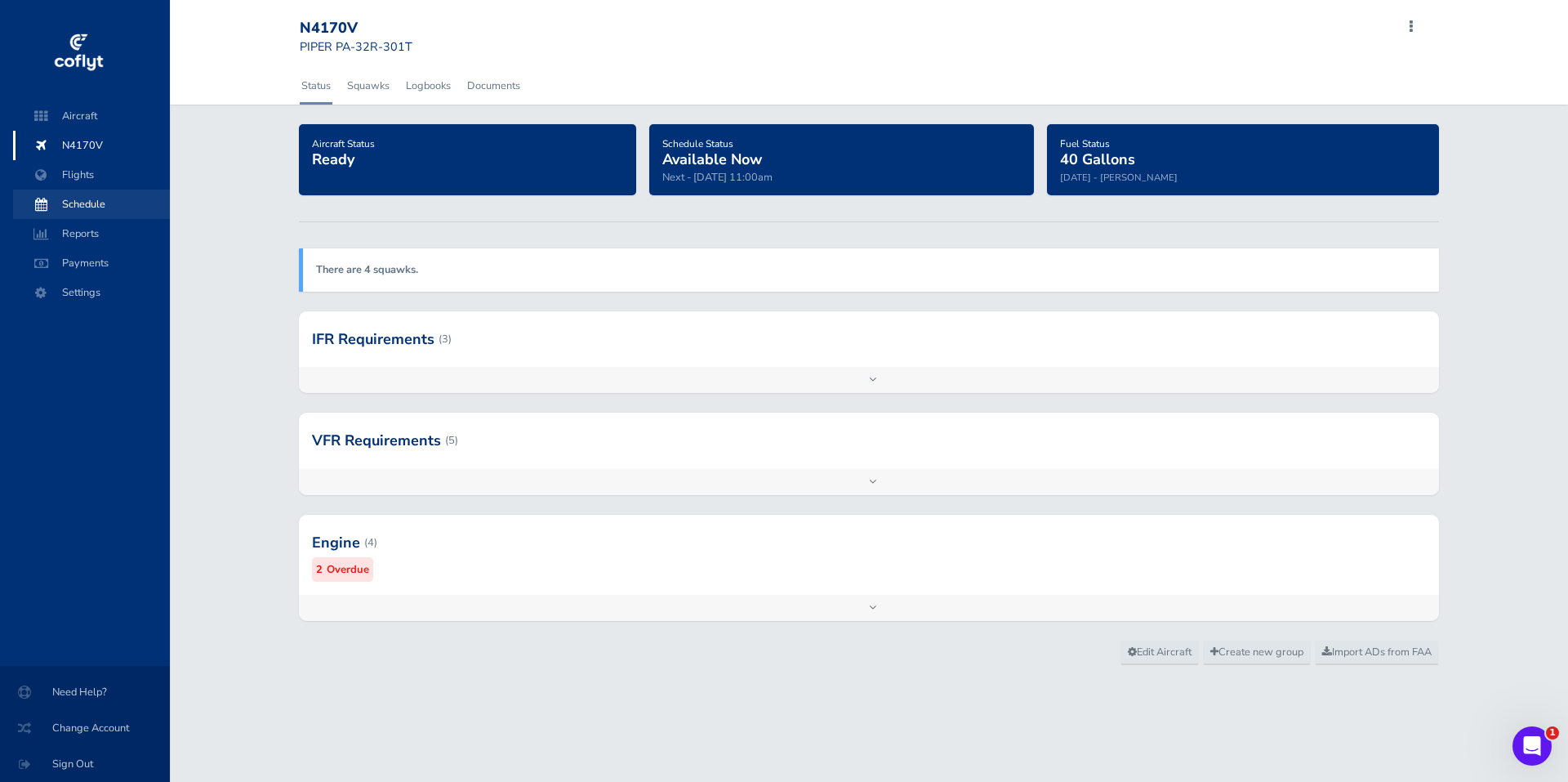
click at [103, 201] on span "Schedule" at bounding box center [91, 205] width 124 height 30
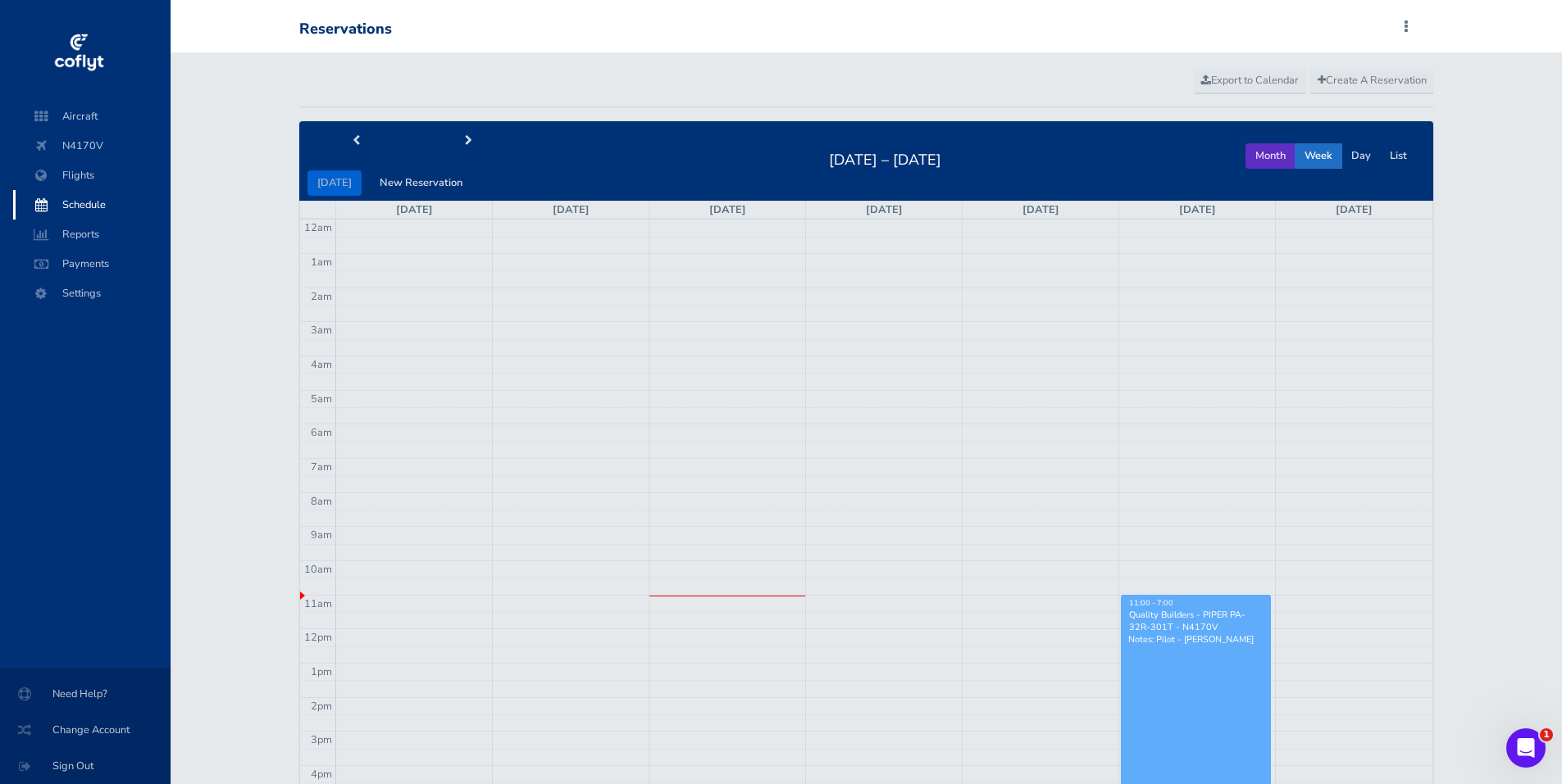
click at [1266, 161] on button "Month" at bounding box center [1271, 156] width 50 height 25
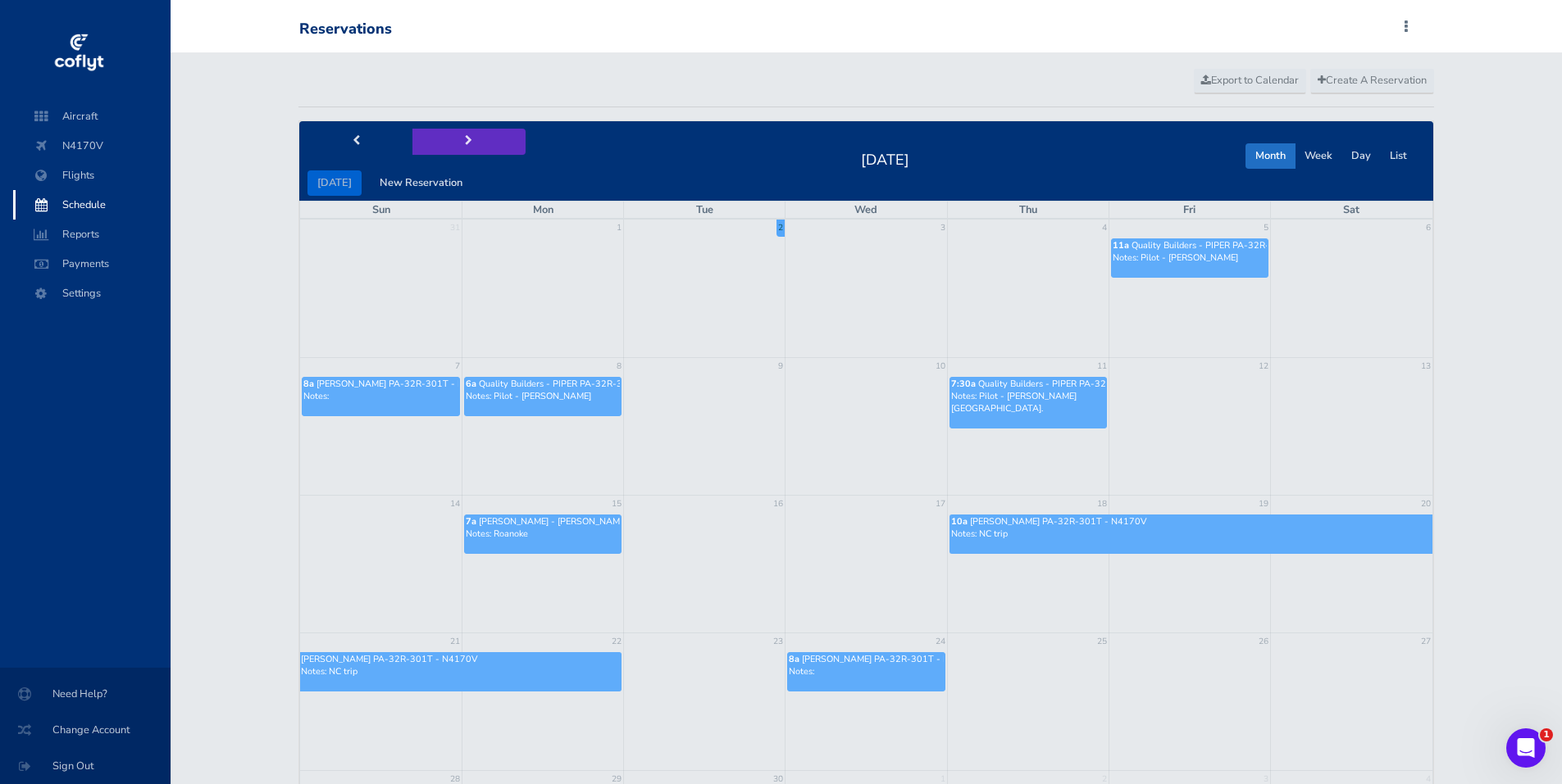
click at [465, 141] on span "next" at bounding box center [468, 141] width 7 height 11
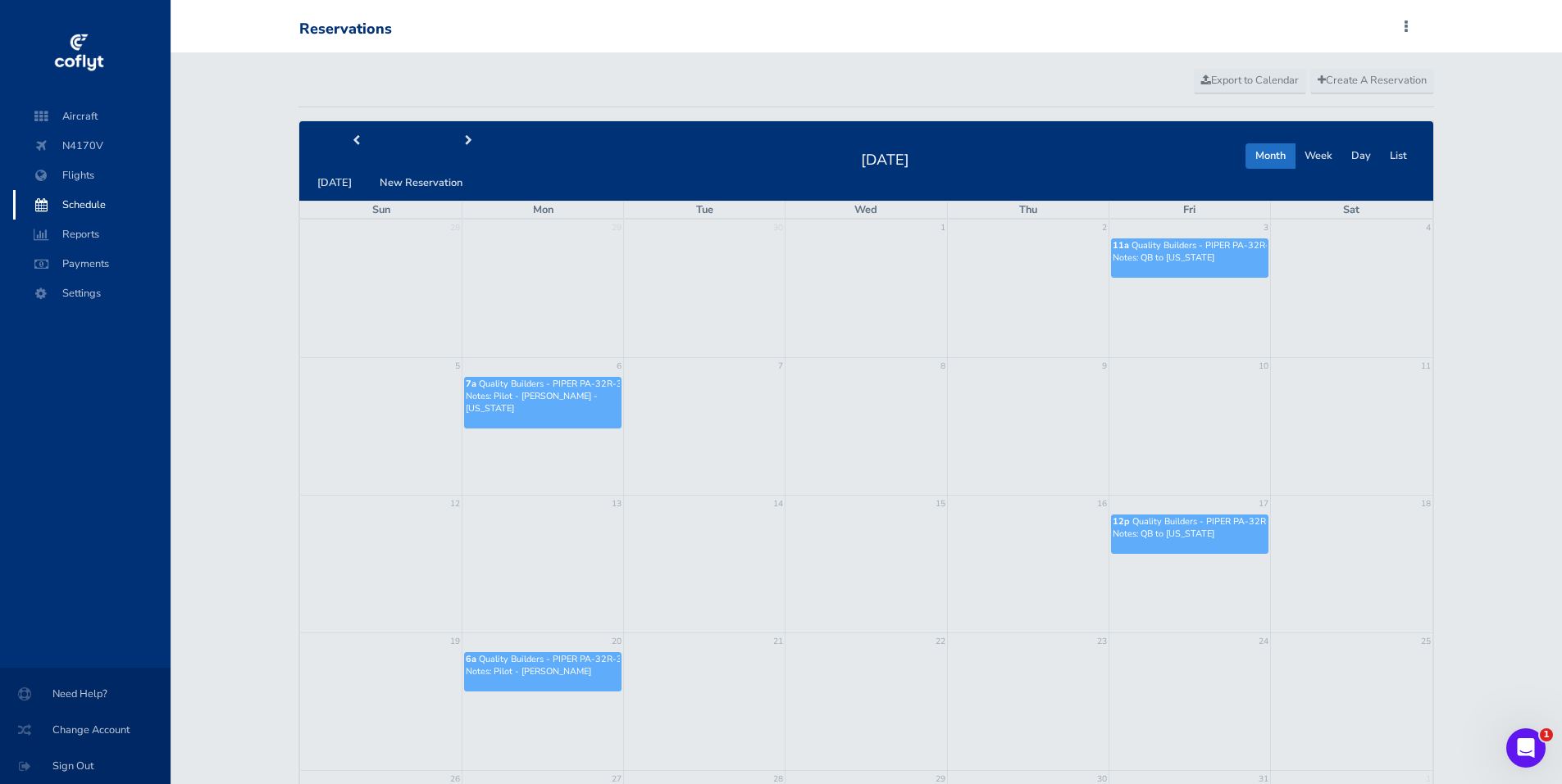
click at [696, 417] on div "5 6 7 8 9 10 11 7a Quality Builders - PIPER PA-32R-301T - N4170V Notes: Pilot -…" at bounding box center [866, 393] width 1132 height 73
click at [1371, 78] on span "Create A Reservation" at bounding box center [1371, 80] width 109 height 15
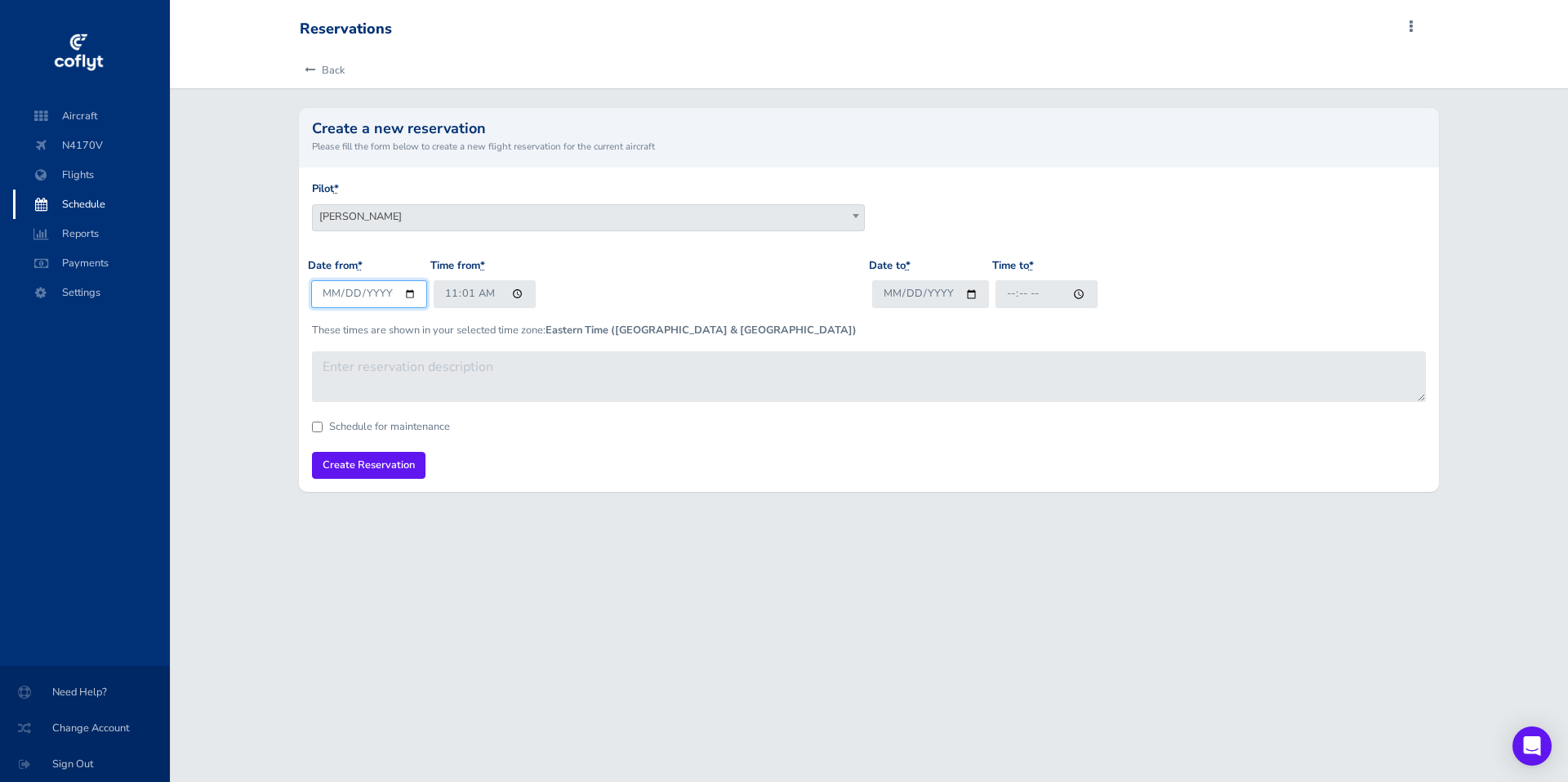
click at [405, 294] on input "2025-09-02" at bounding box center [369, 293] width 116 height 27
type input "2025-10-06"
click at [913, 291] on input "Date to *" at bounding box center [930, 293] width 116 height 27
click at [967, 295] on input "Date to *" at bounding box center [930, 293] width 116 height 27
type input "2025-10-12"
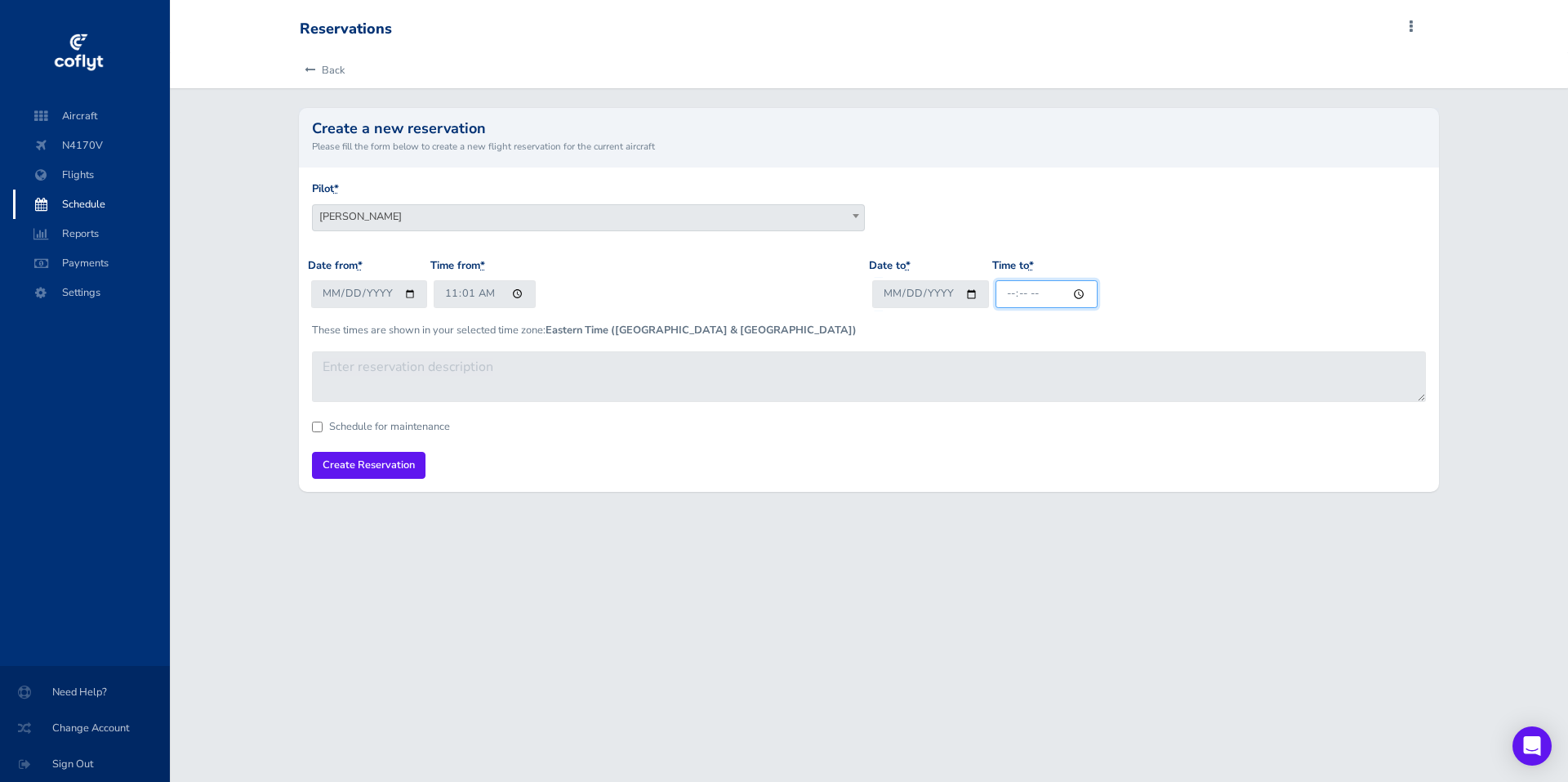
click at [1032, 294] on input "Time to *" at bounding box center [1046, 293] width 102 height 27
click at [1009, 294] on input "Time to *" at bounding box center [1046, 293] width 102 height 27
click at [1076, 291] on input "Time to *" at bounding box center [1046, 293] width 102 height 27
type input "17:00"
click at [1265, 476] on form "Pilot * John Thiry Steven Mitchell Doug Harris Blaise Conwell Allen Campbell Qu…" at bounding box center [869, 330] width 1115 height 298
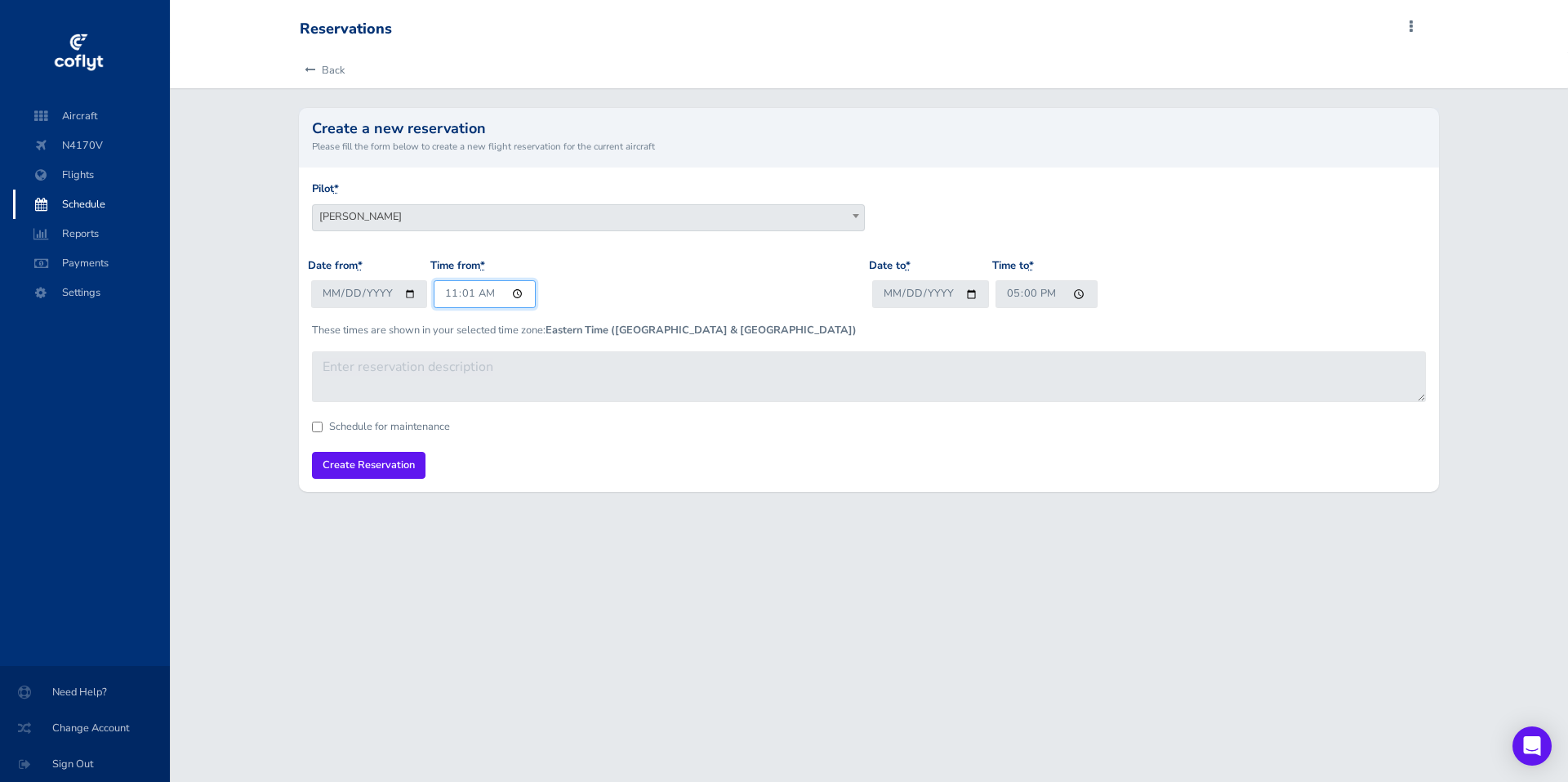
click at [514, 293] on input "11:01" at bounding box center [484, 293] width 102 height 27
type input "12:00"
click at [725, 424] on div "Schedule for maintenance" at bounding box center [869, 427] width 1115 height 11
click at [366, 465] on input "Create Reservation" at bounding box center [369, 465] width 113 height 27
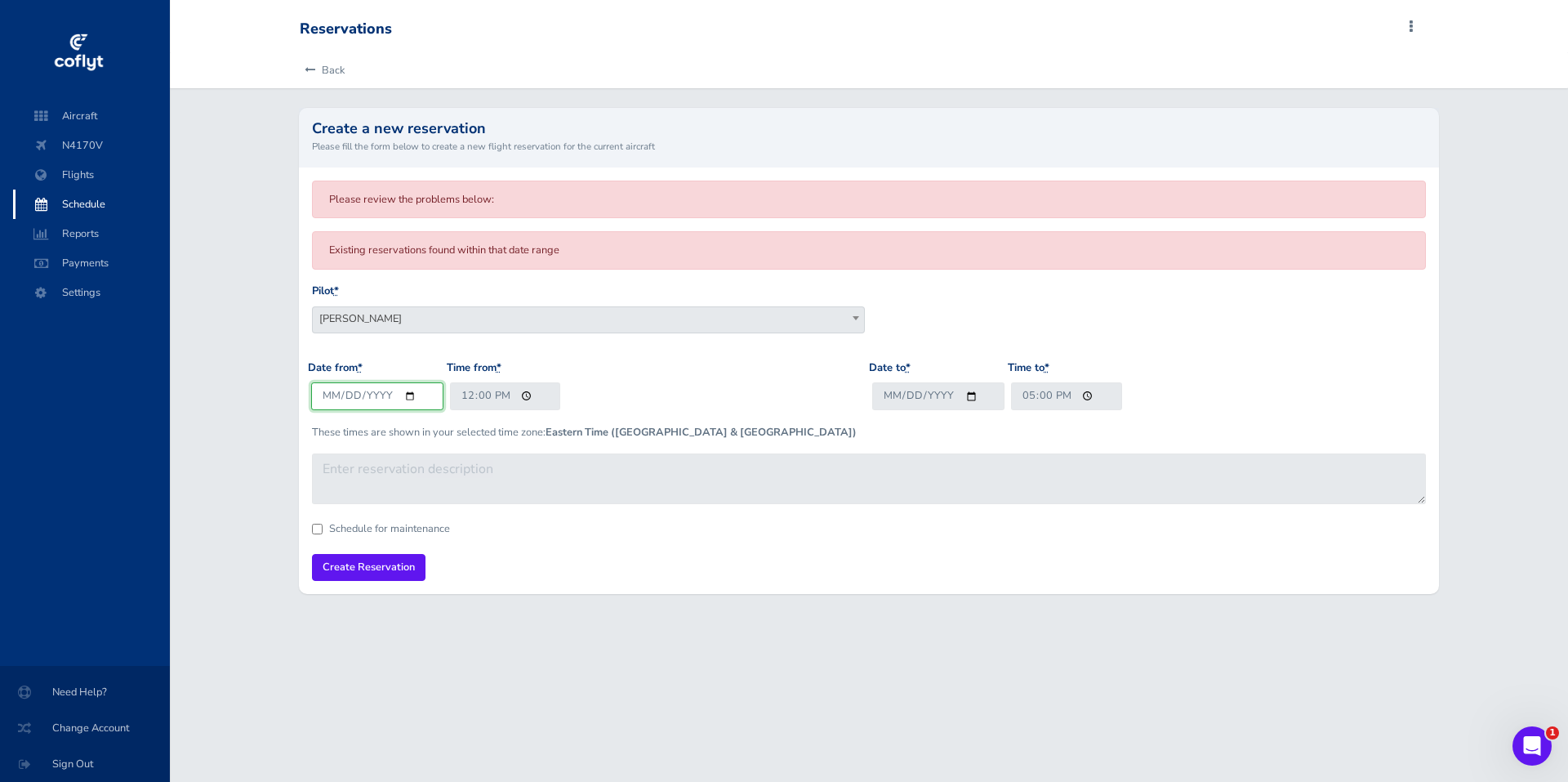
click at [410, 396] on input "[DATE]" at bounding box center [377, 395] width 132 height 27
type input "2025-10-07"
click at [524, 396] on input "12:00" at bounding box center [506, 395] width 111 height 27
type input "08:00"
click at [711, 565] on form "Please review the problems below: Existing reservations found within that date …" at bounding box center [869, 381] width 1115 height 401
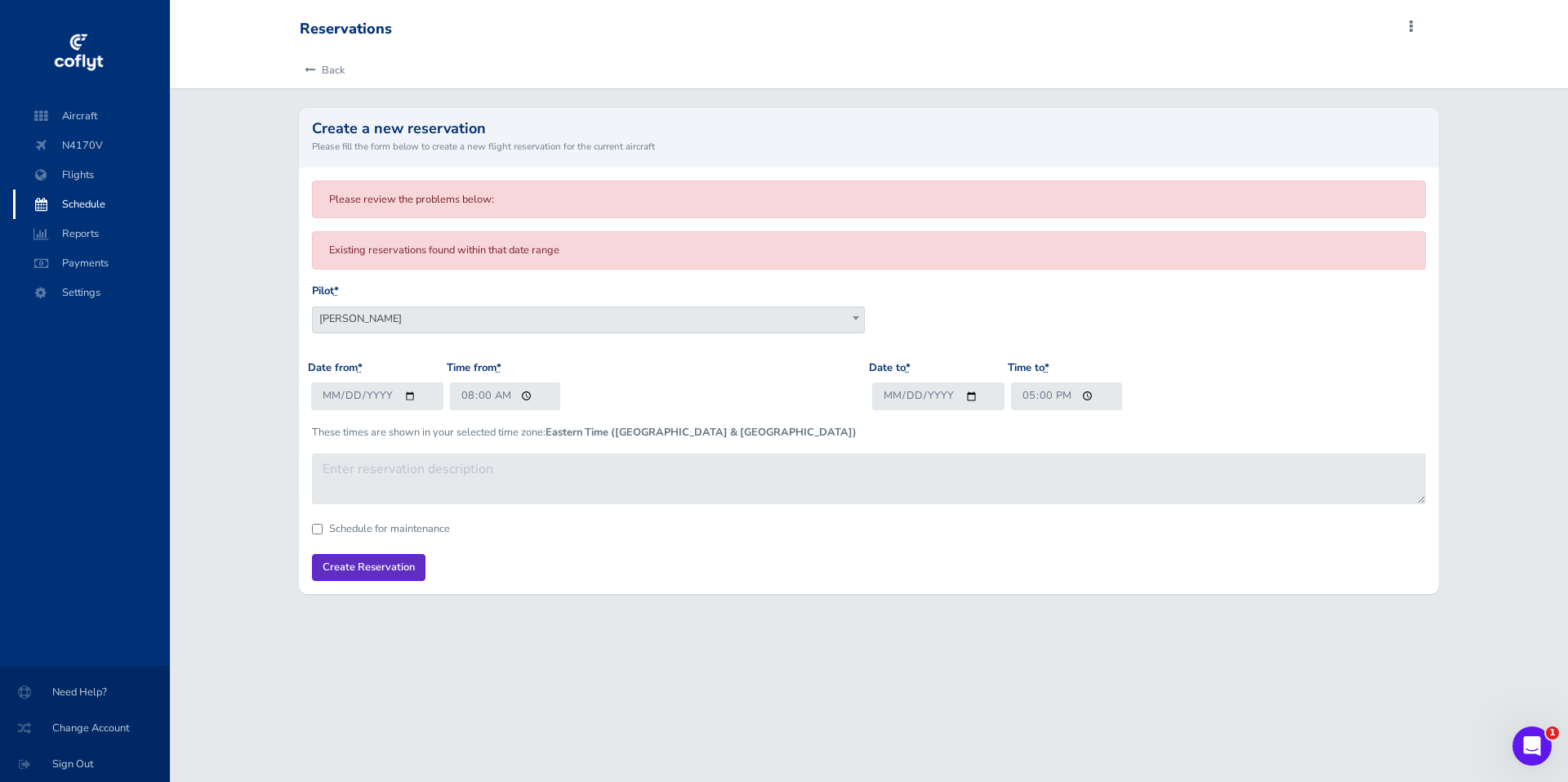
click at [369, 564] on input "Create Reservation" at bounding box center [369, 567] width 113 height 27
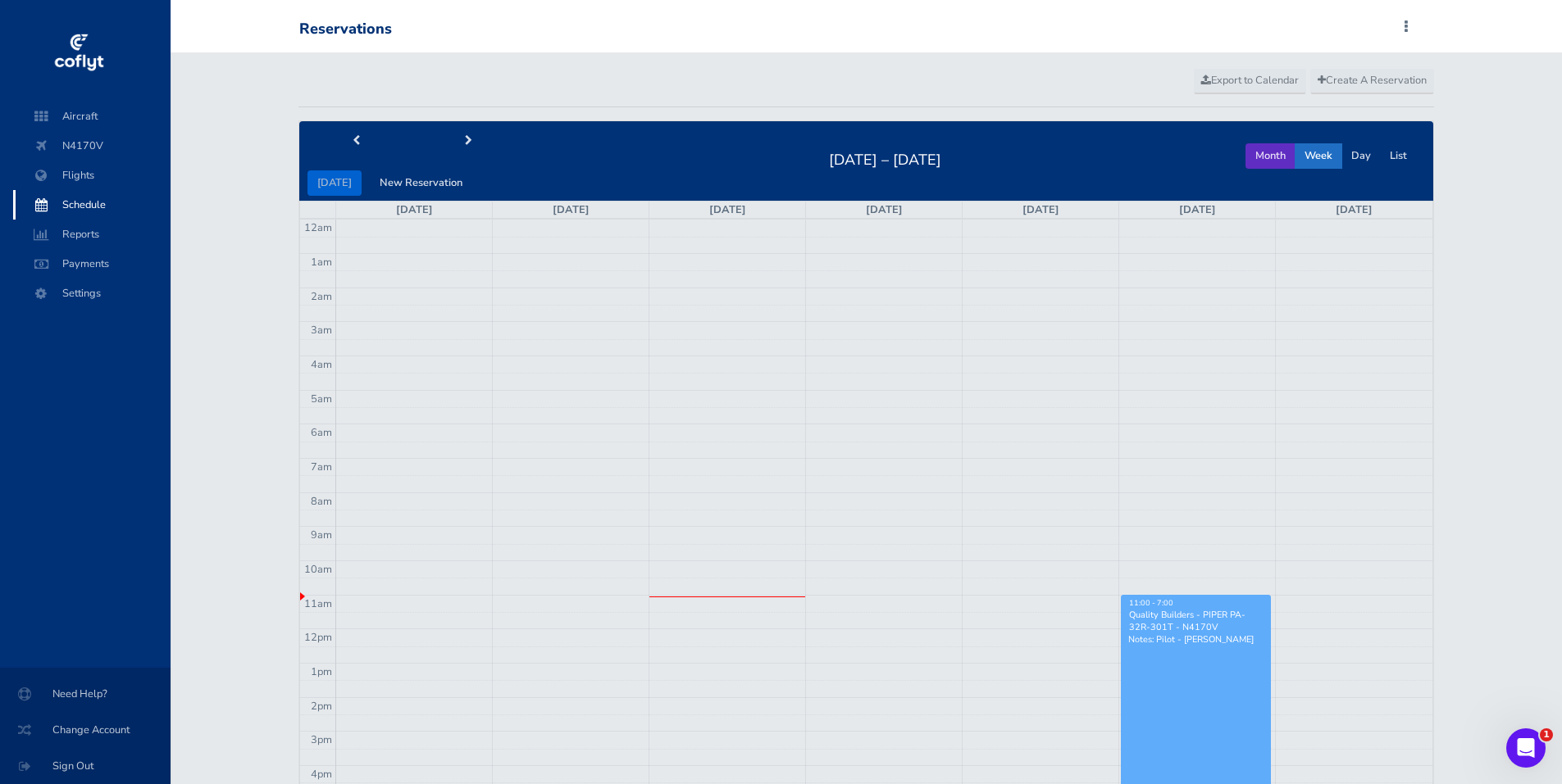
click at [1257, 153] on button "Month" at bounding box center [1271, 156] width 50 height 25
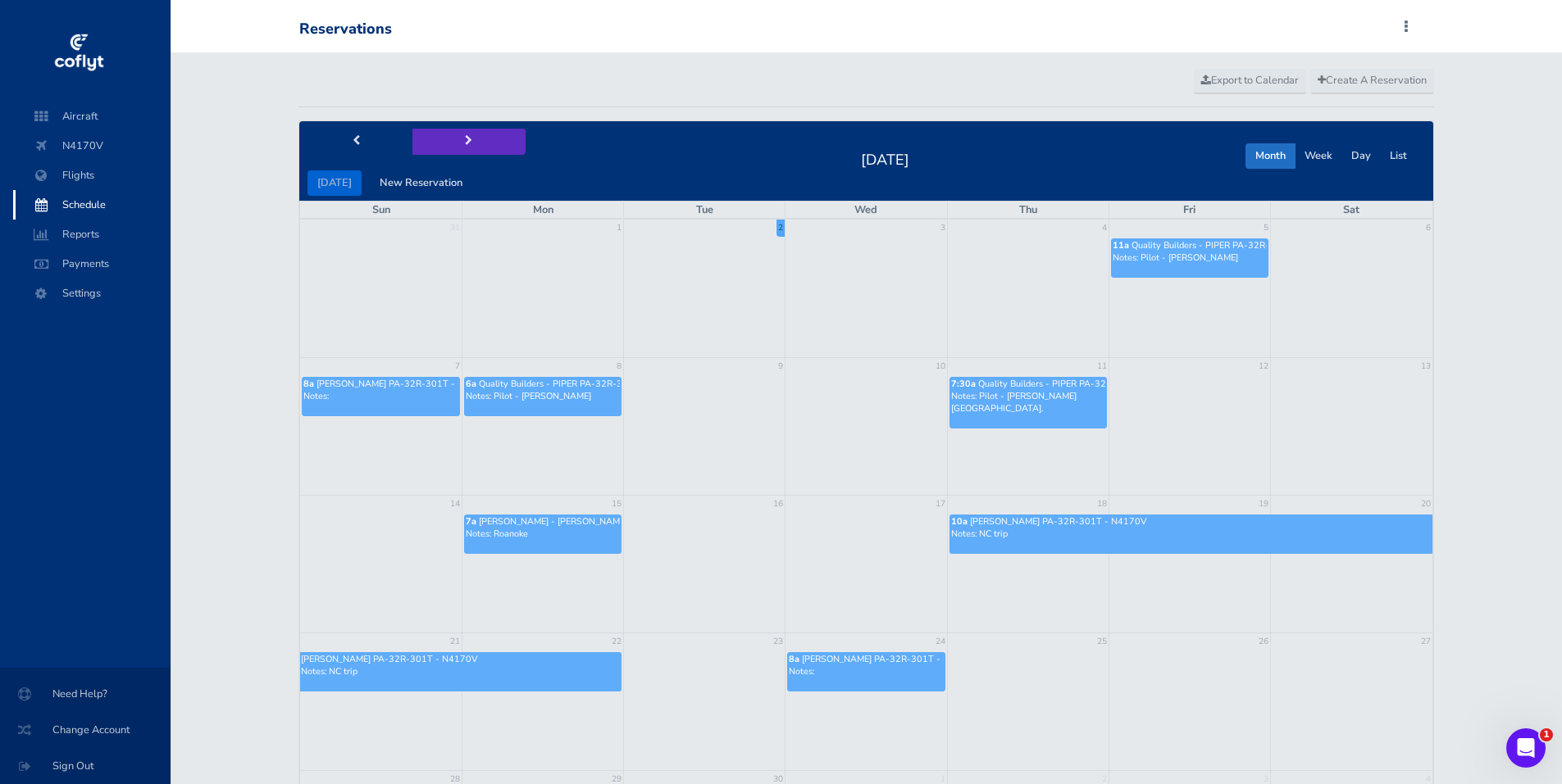
click at [466, 141] on span "next" at bounding box center [468, 141] width 7 height 11
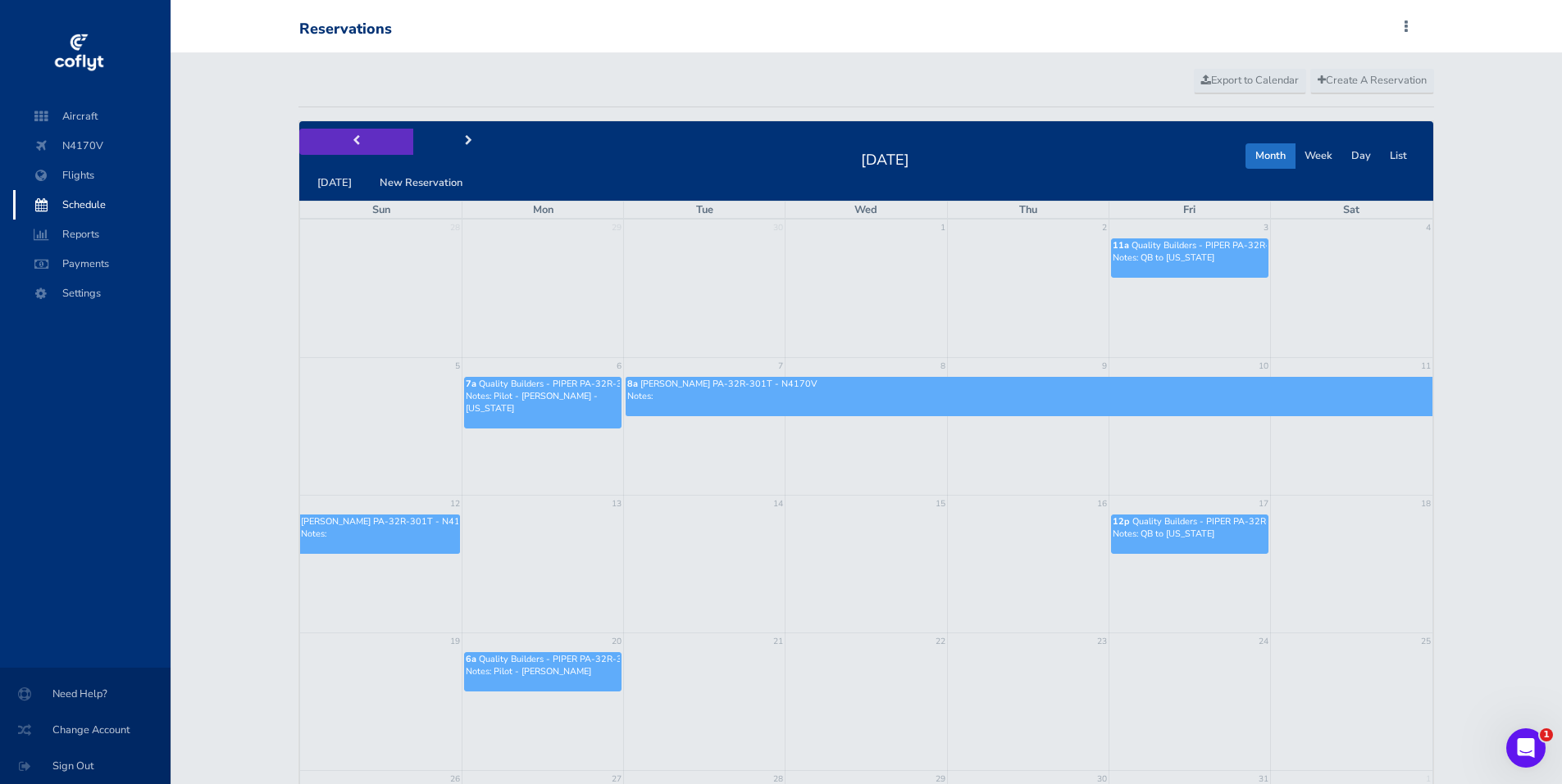
click at [360, 141] on button "prev" at bounding box center [355, 141] width 113 height 25
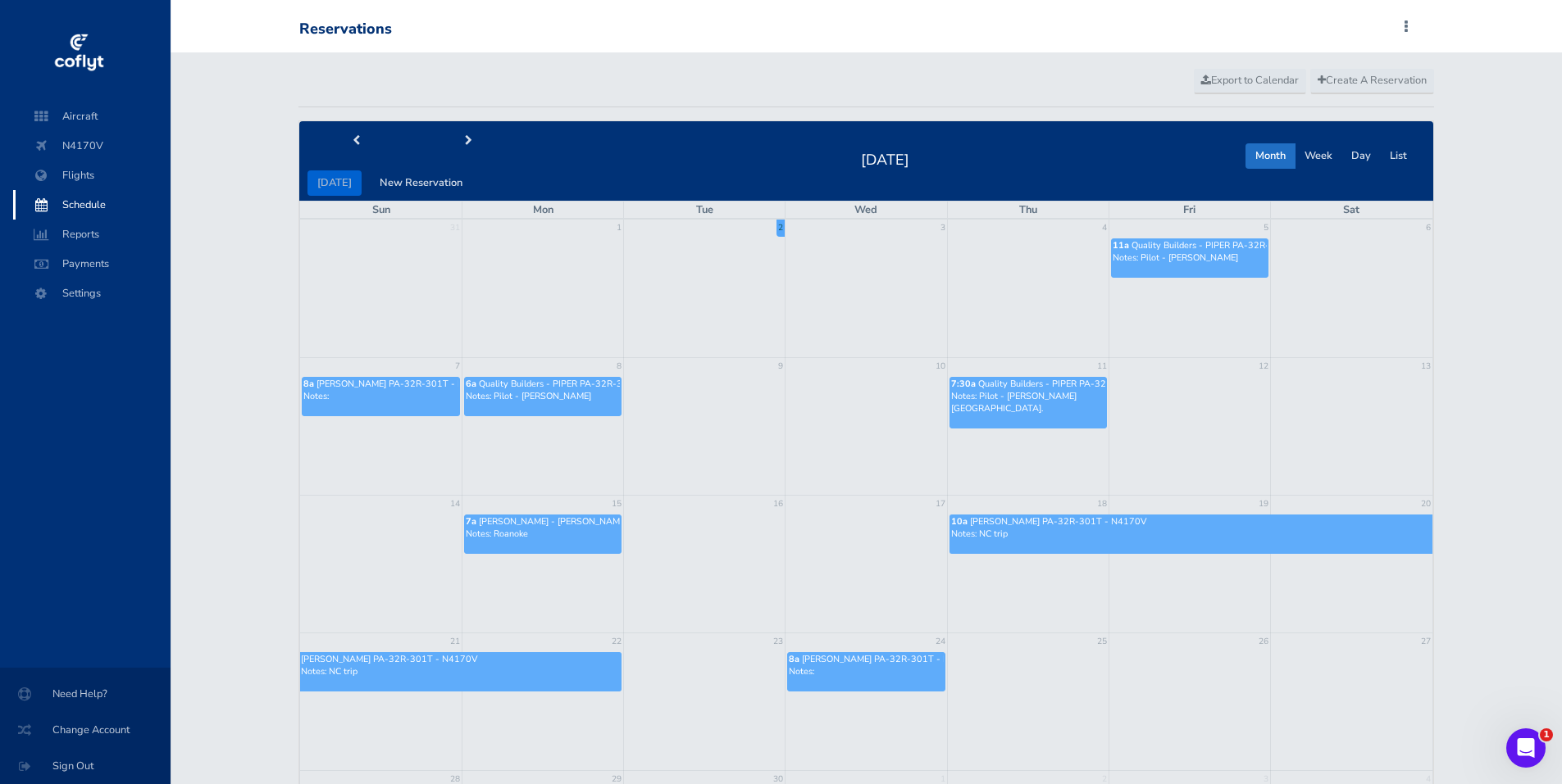
click at [360, 397] on p "Notes:" at bounding box center [380, 396] width 155 height 12
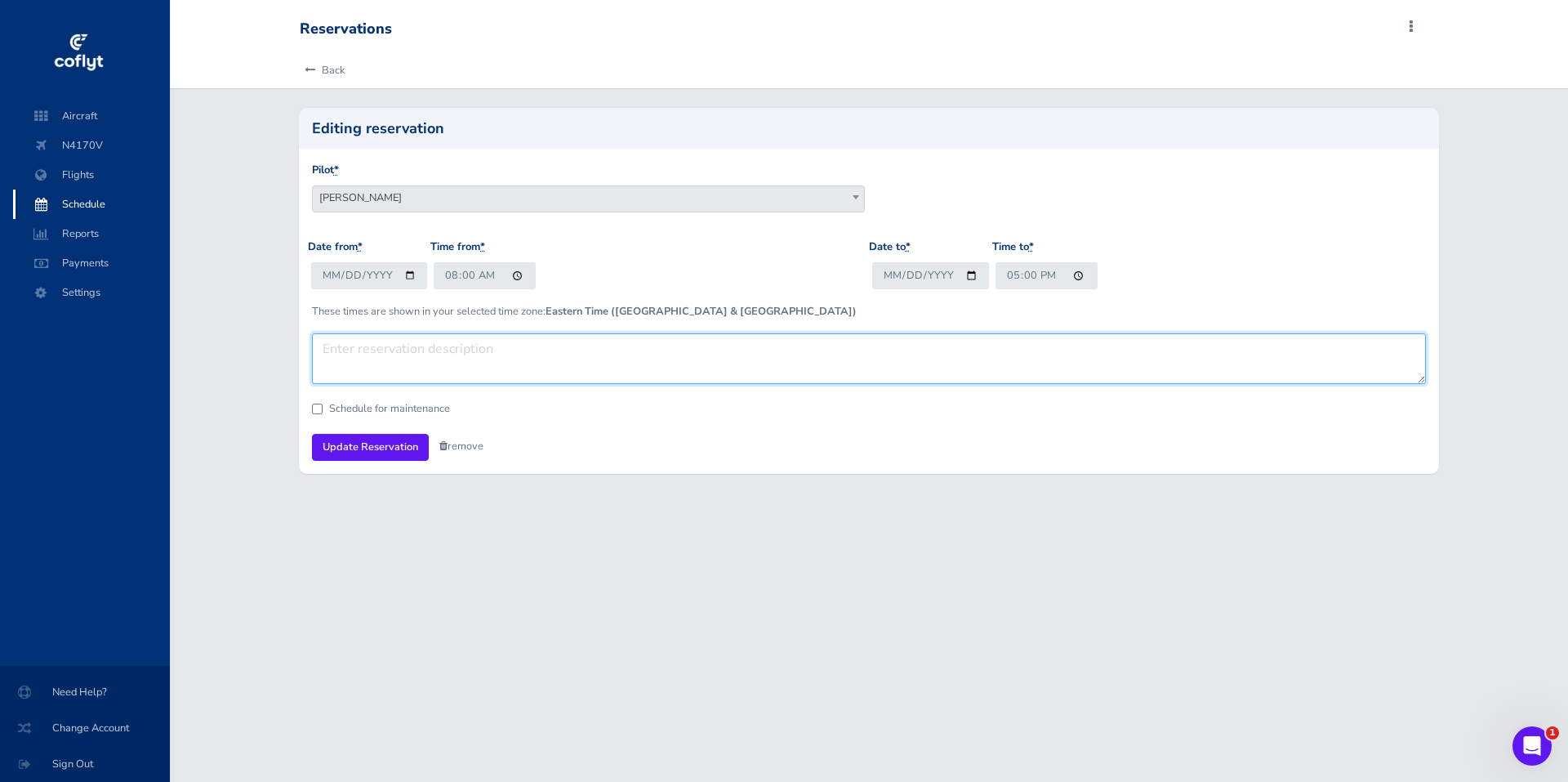
click at [356, 349] on textarea at bounding box center [869, 358] width 1115 height 51
type textarea "[PERSON_NAME] to JYO and back"
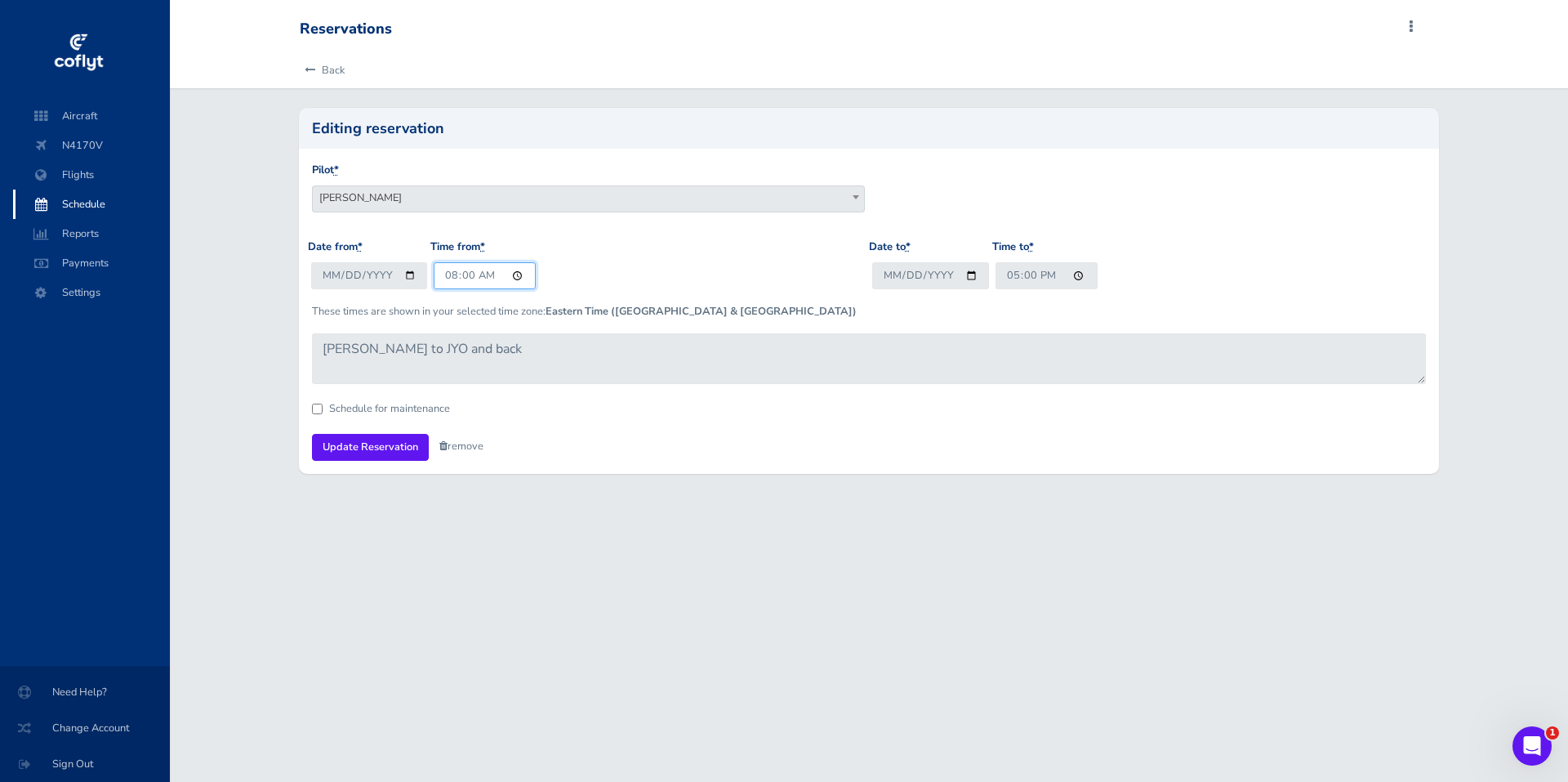
click at [517, 279] on input "08:00" at bounding box center [484, 276] width 102 height 27
type input "10:00"
click at [748, 420] on form "Pilot * [PERSON_NAME] [PERSON_NAME] [PERSON_NAME] [PERSON_NAME] [PERSON_NAME] Q…" at bounding box center [869, 311] width 1115 height 298
click at [364, 446] on input "Update Reservation" at bounding box center [370, 447] width 116 height 27
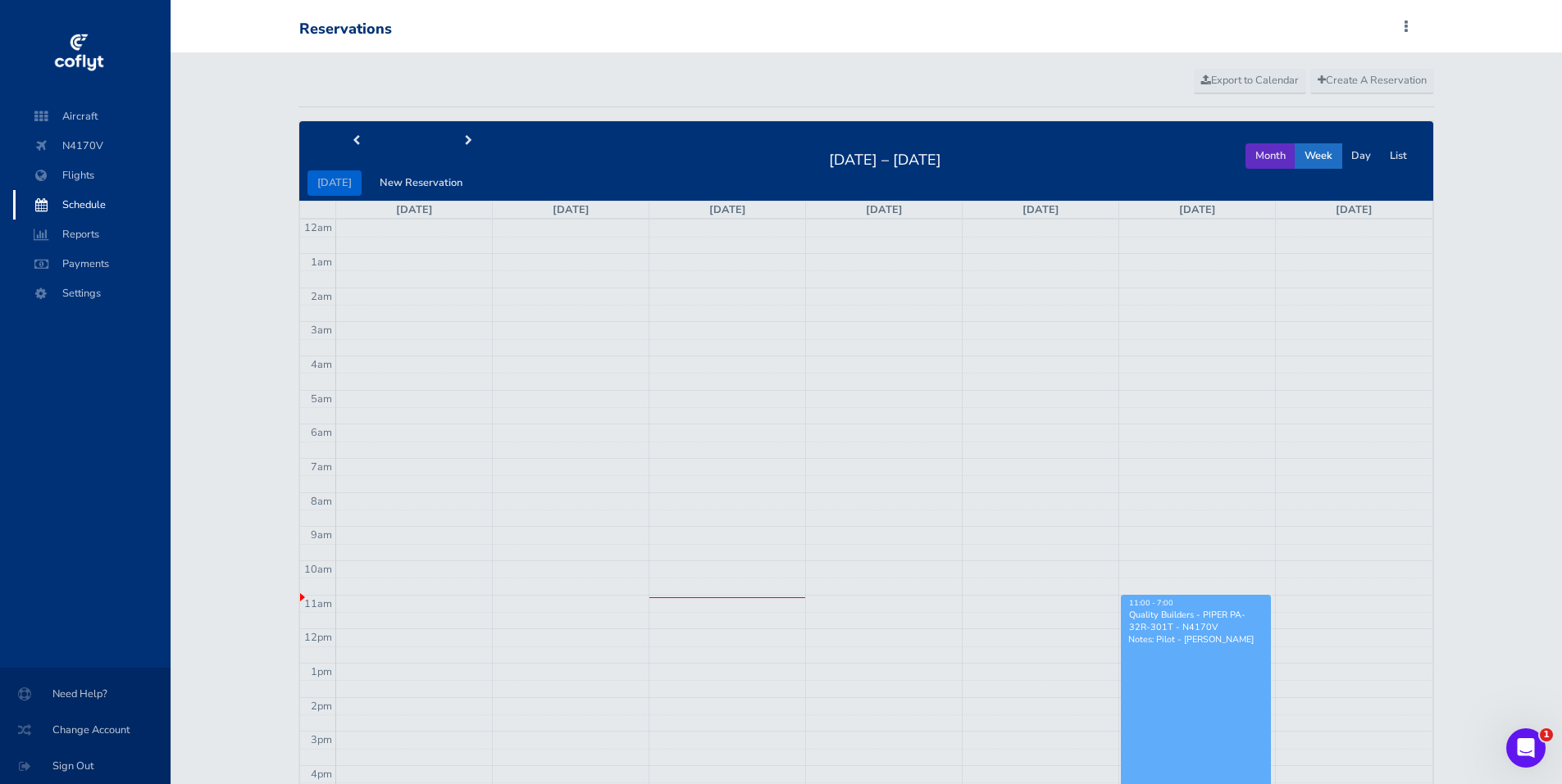
click at [1270, 154] on button "Month" at bounding box center [1271, 156] width 50 height 25
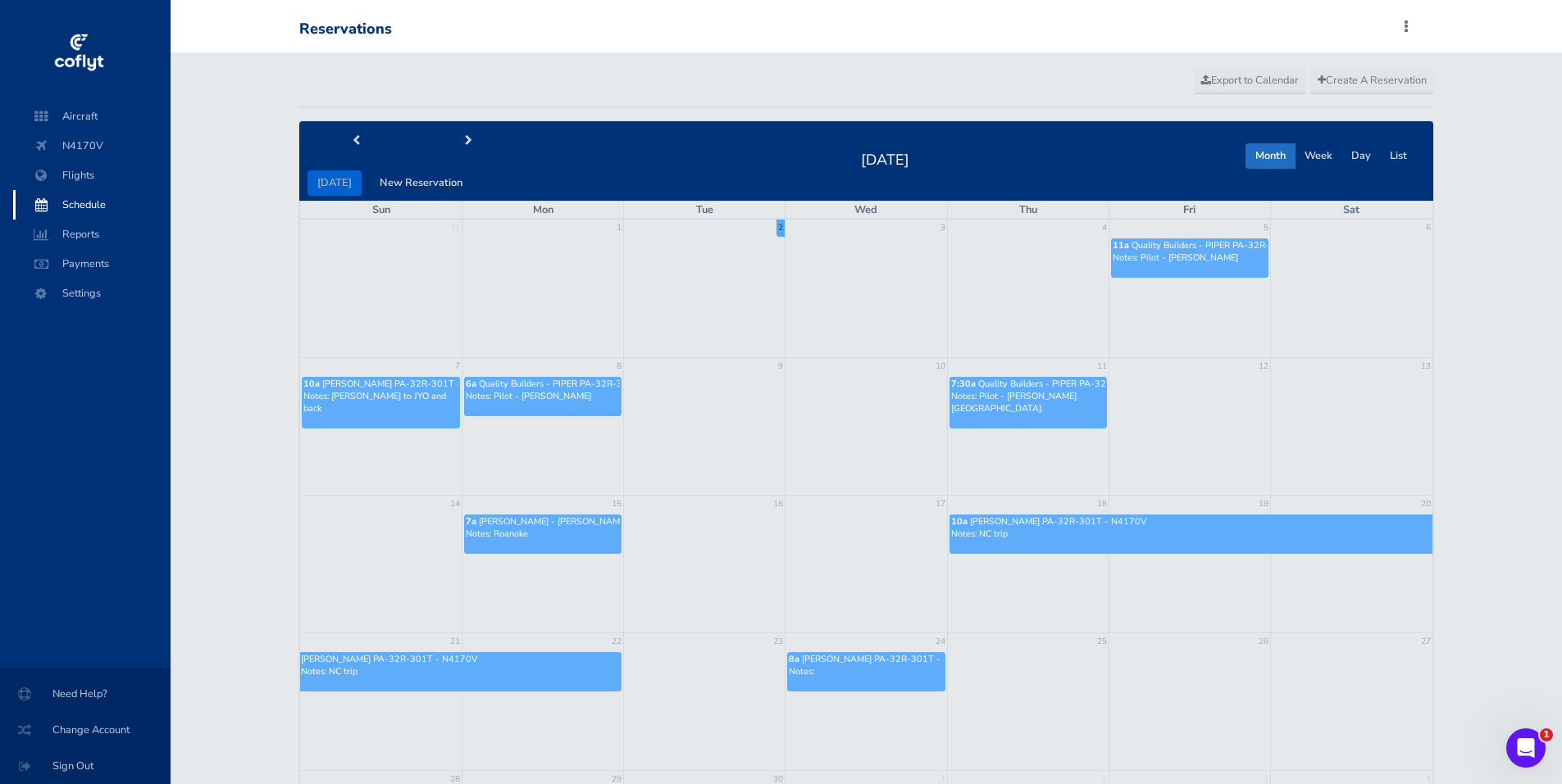
click at [1041, 528] on p "Notes: NC trip" at bounding box center [1191, 534] width 480 height 12
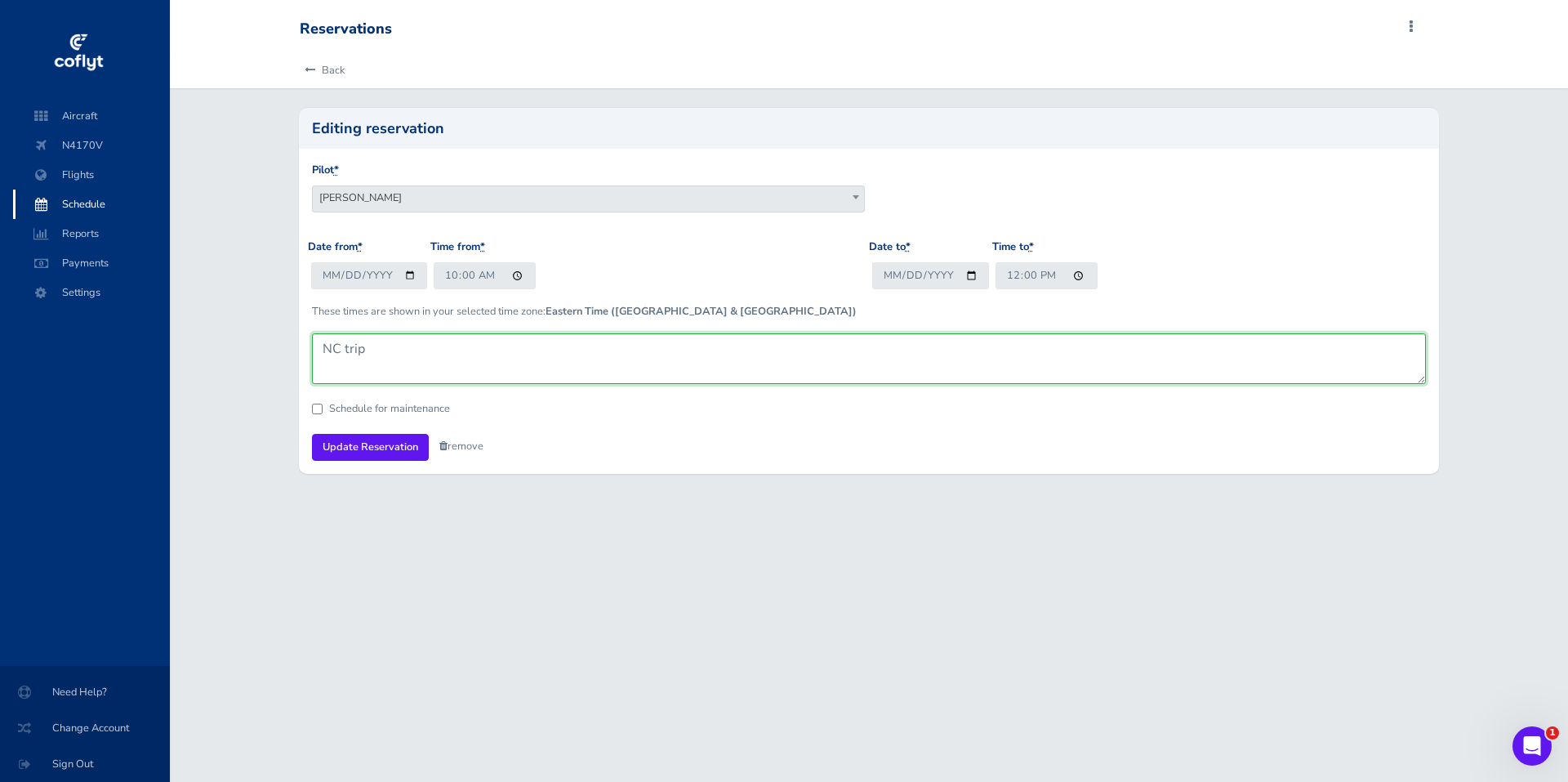
click at [378, 350] on textarea "NC trip" at bounding box center [869, 358] width 1115 height 51
type textarea "NC trip Lake Anna w/Kelsey"
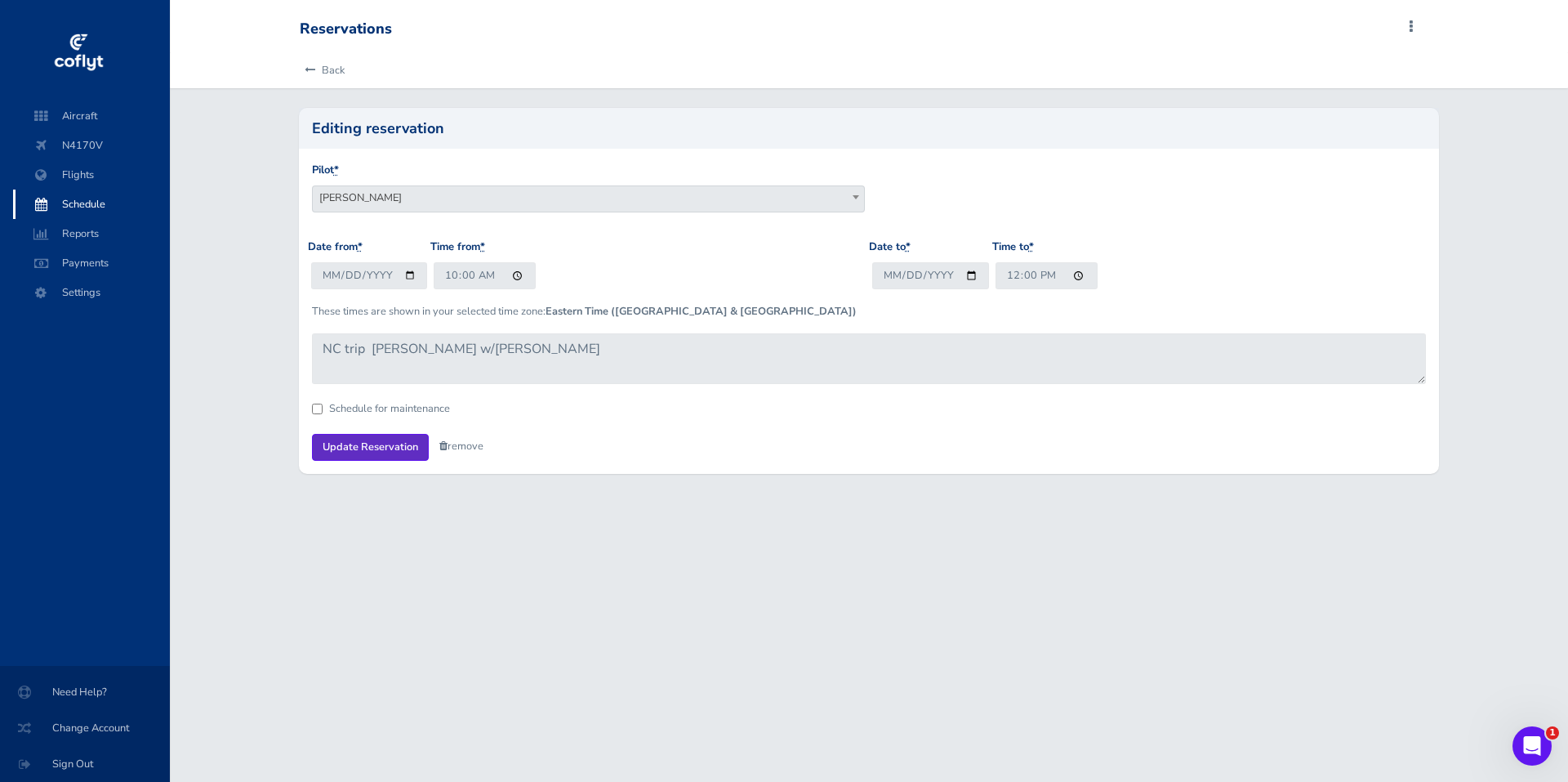
click at [377, 444] on input "Update Reservation" at bounding box center [370, 447] width 116 height 27
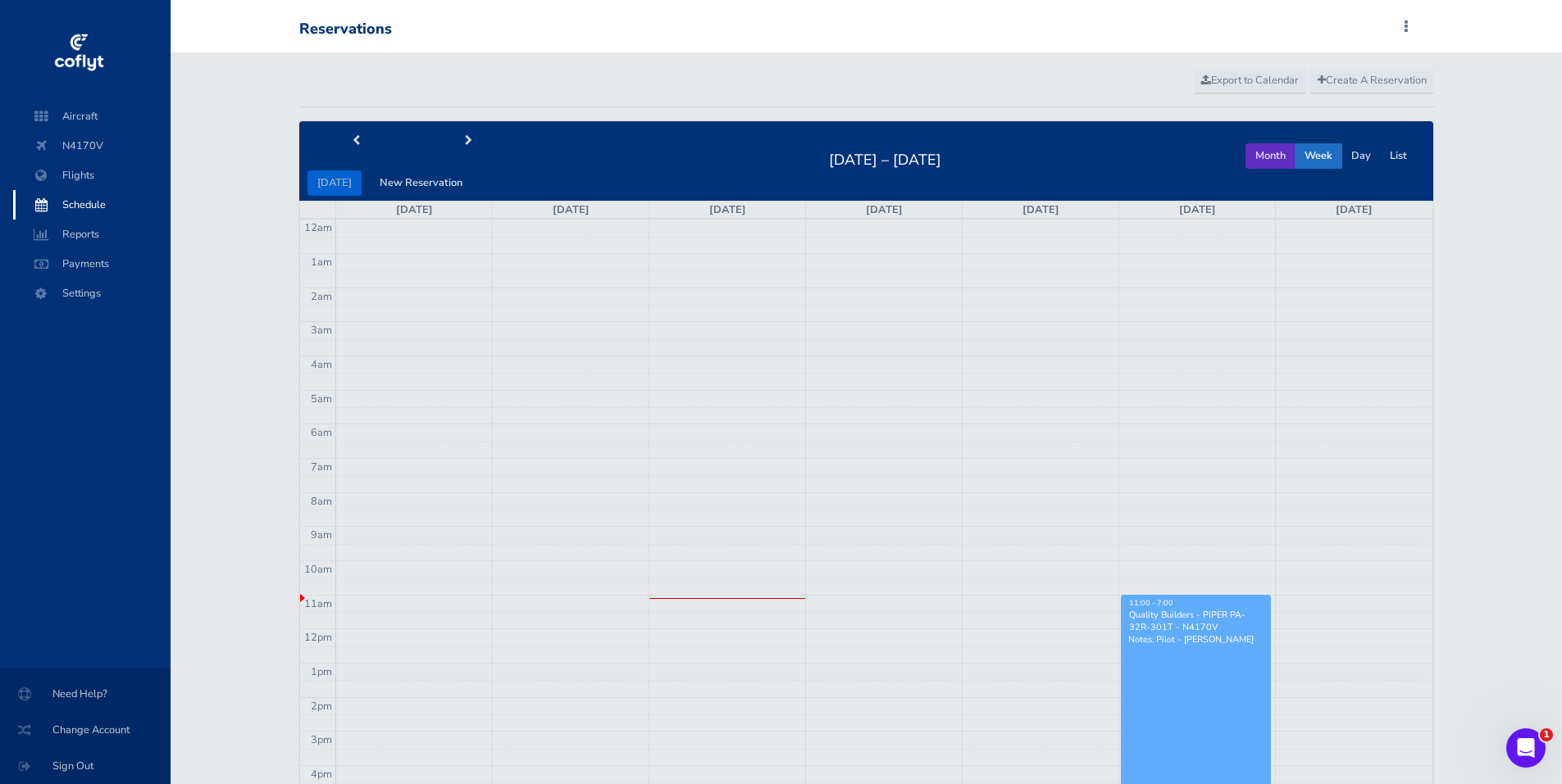
click at [1272, 158] on button "Month" at bounding box center [1271, 156] width 50 height 25
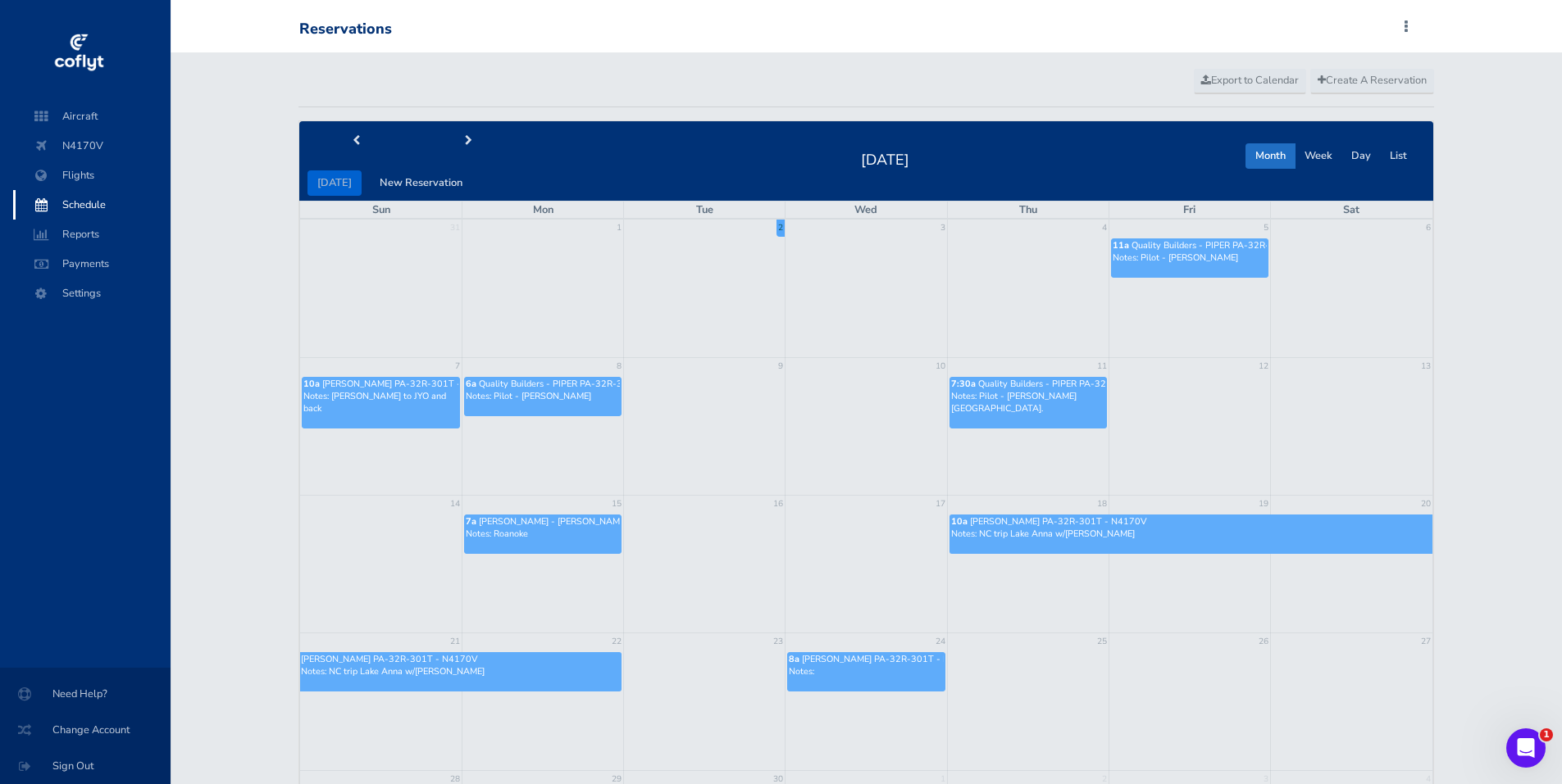
click at [892, 672] on p "Notes:" at bounding box center [865, 671] width 154 height 12
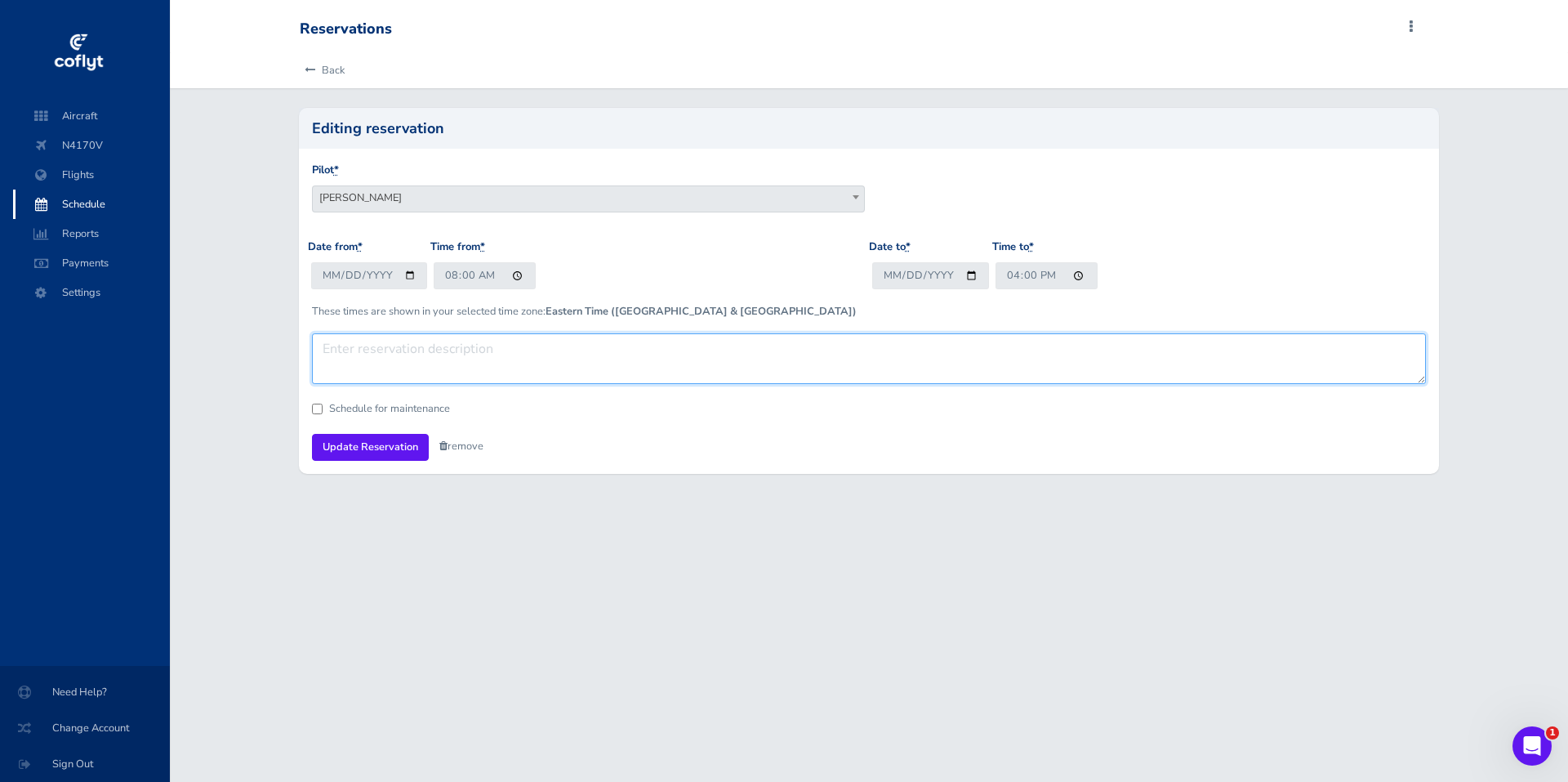
click at [346, 345] on textarea at bounding box center [869, 358] width 1115 height 51
type textarea "Pick up Bonnie in JYO"
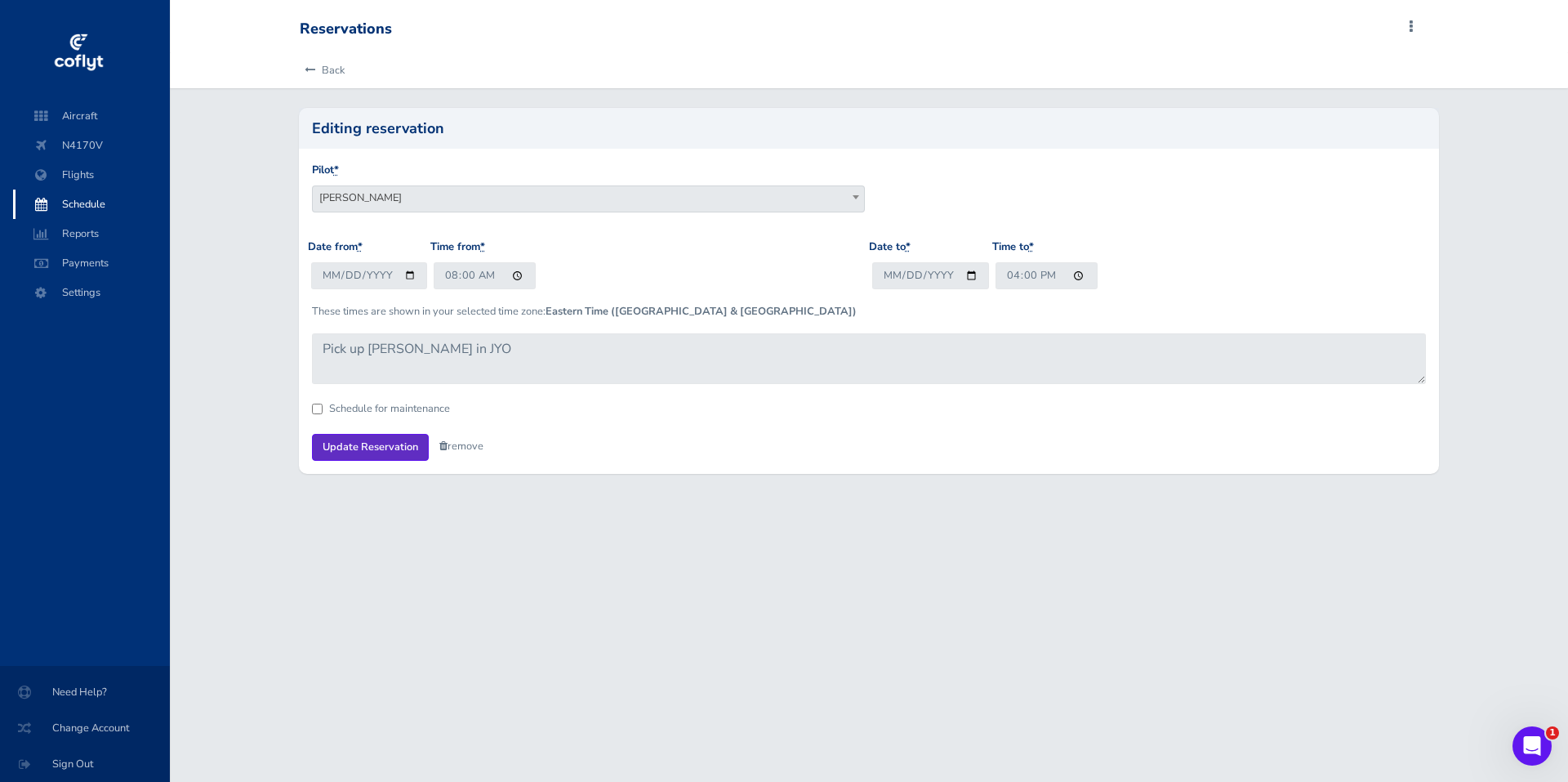
click at [377, 448] on input "Update Reservation" at bounding box center [370, 447] width 116 height 27
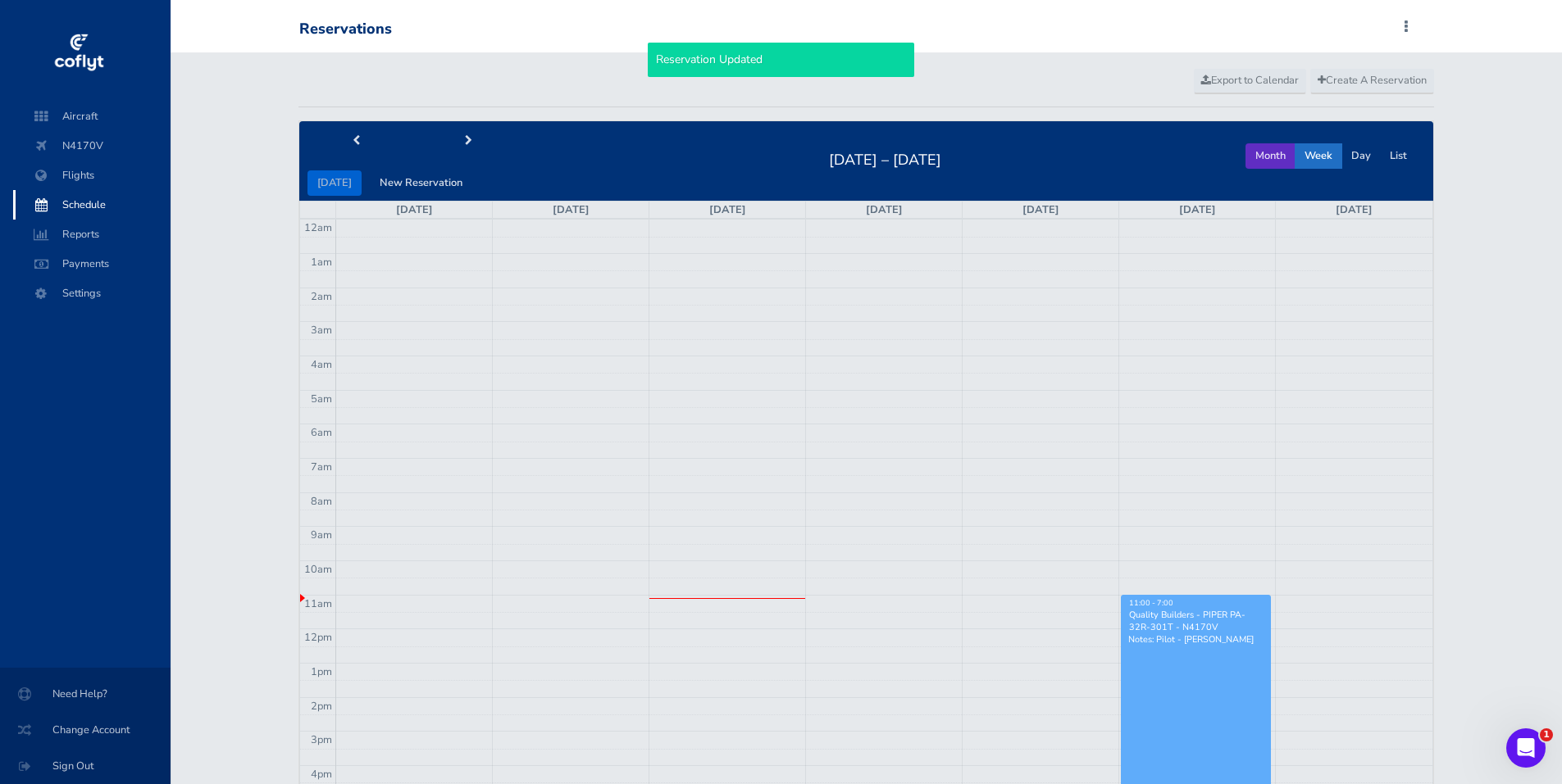
click at [1265, 160] on button "Month" at bounding box center [1271, 156] width 50 height 25
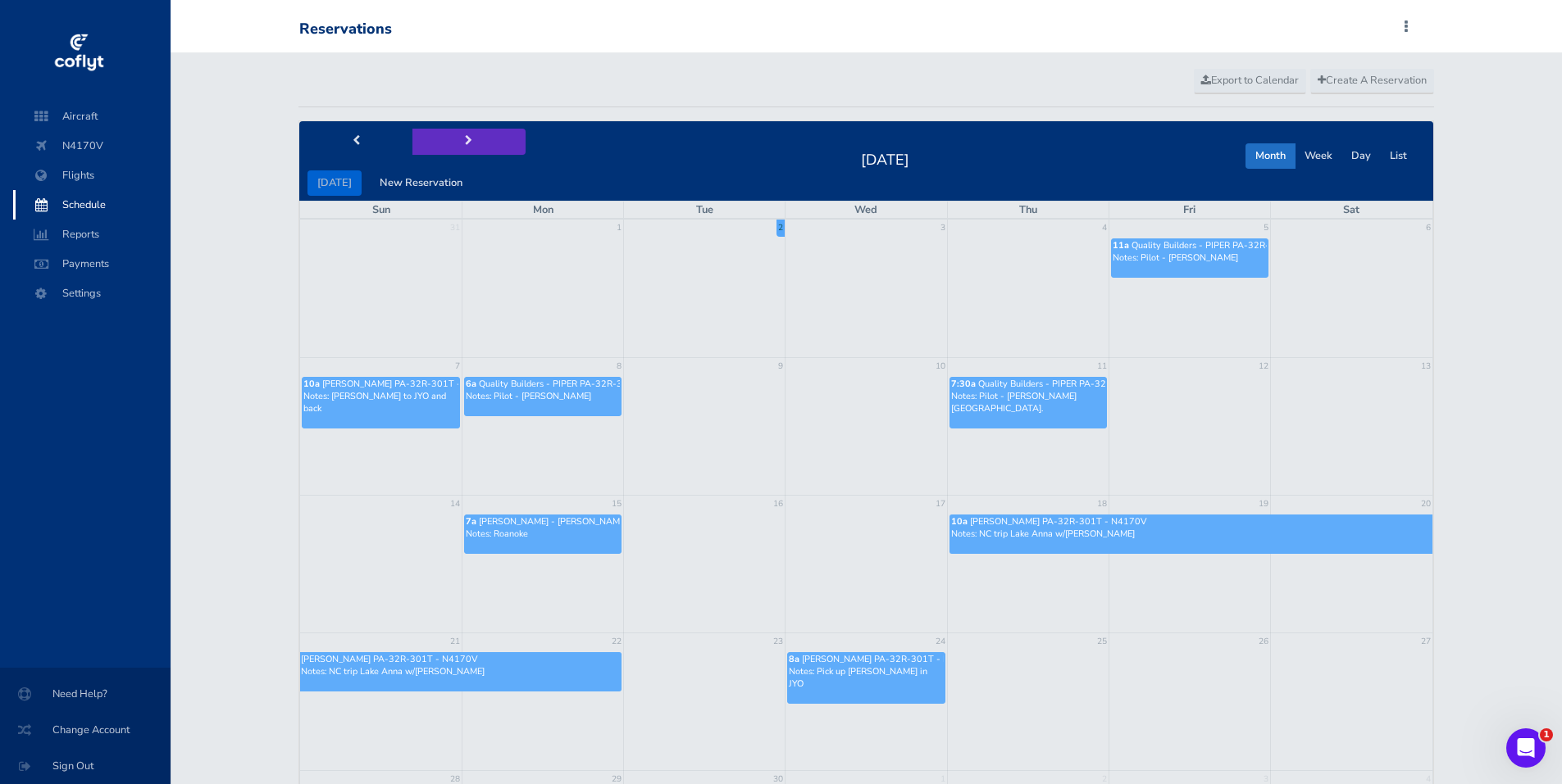
click at [465, 141] on span "next" at bounding box center [468, 141] width 7 height 11
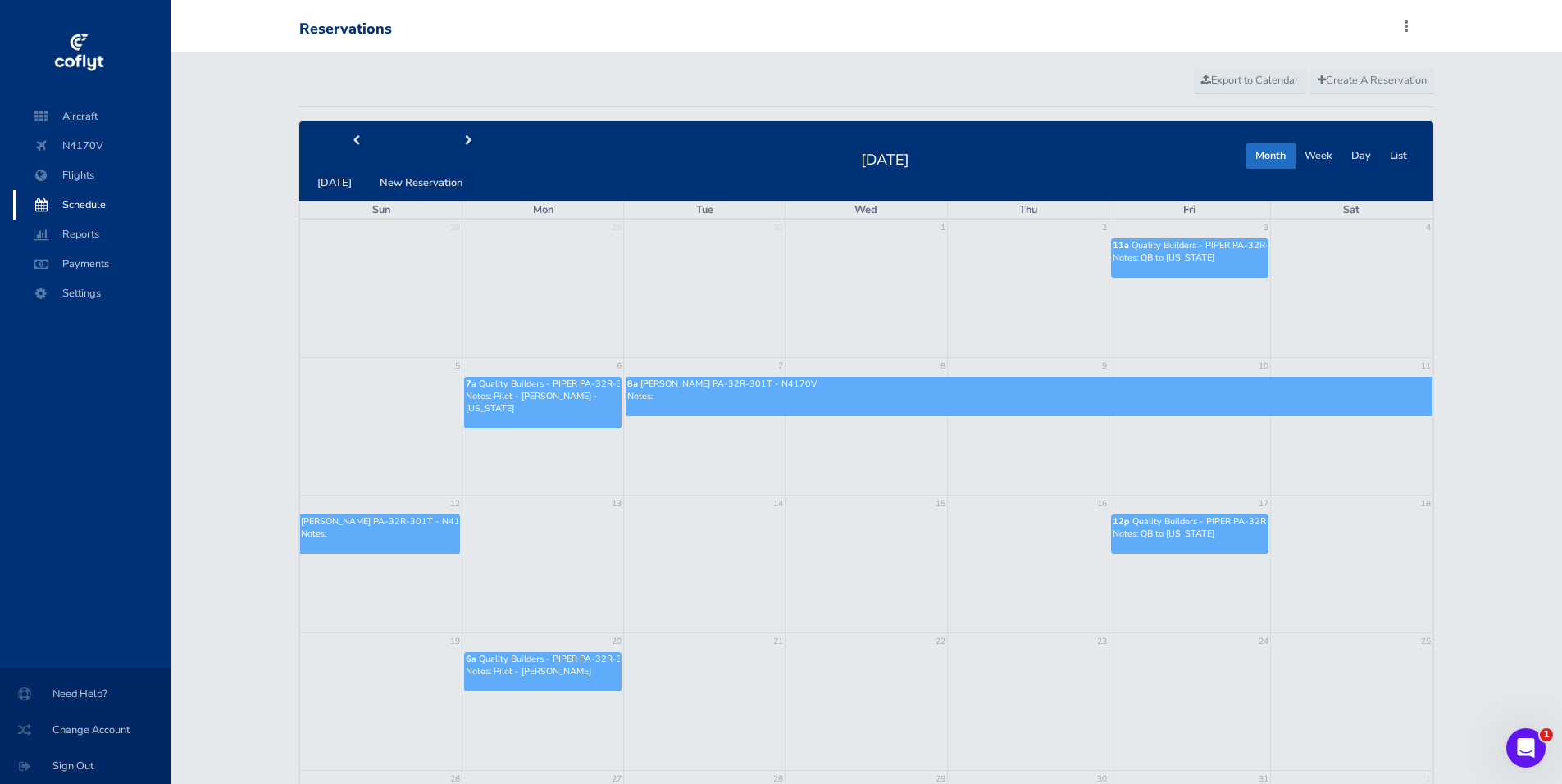
click at [838, 400] on p "Notes:" at bounding box center [1028, 396] width 803 height 12
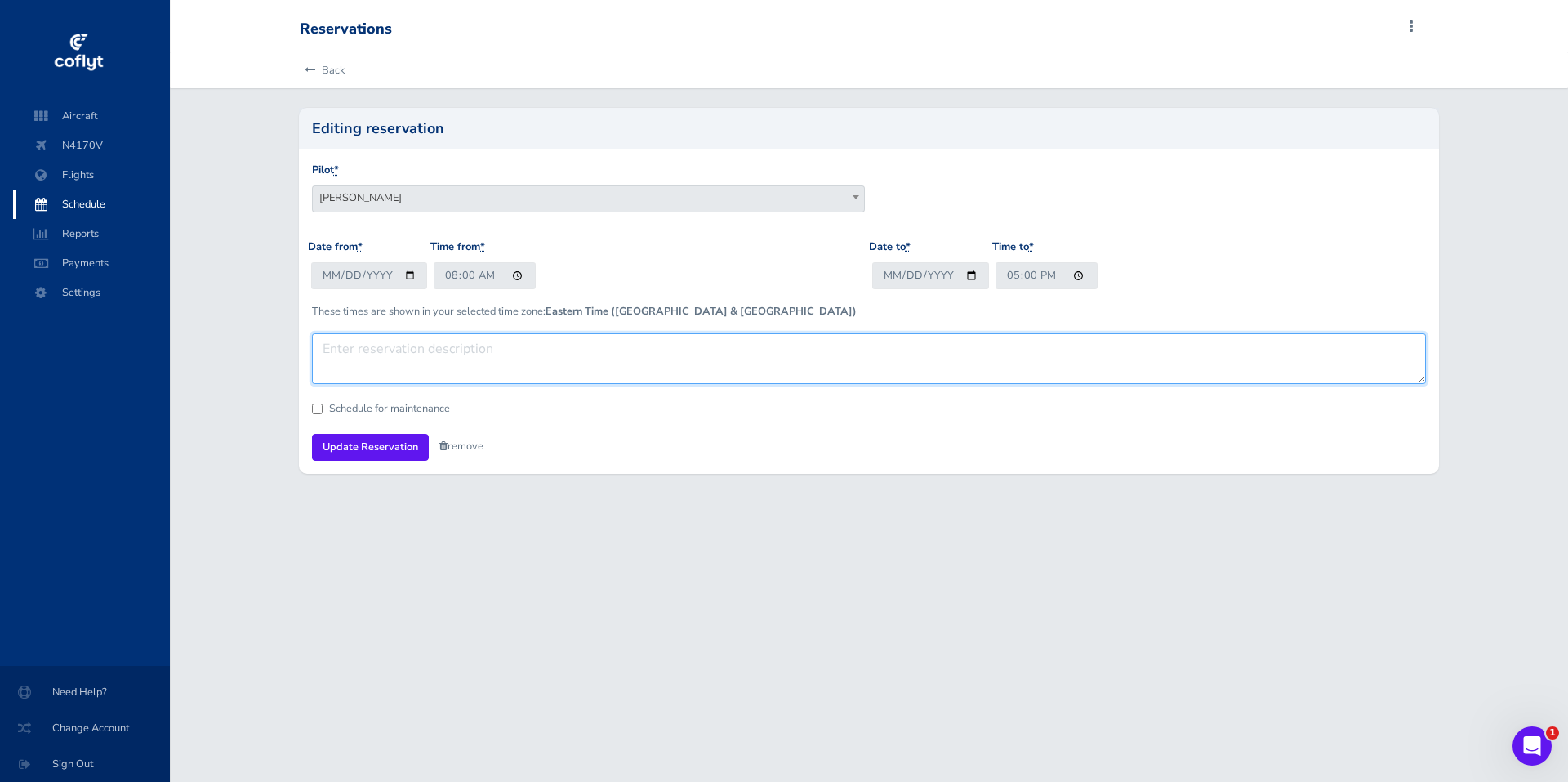
click at [378, 355] on textarea at bounding box center [869, 358] width 1115 height 51
type textarea "Trip to St. James Plantation"
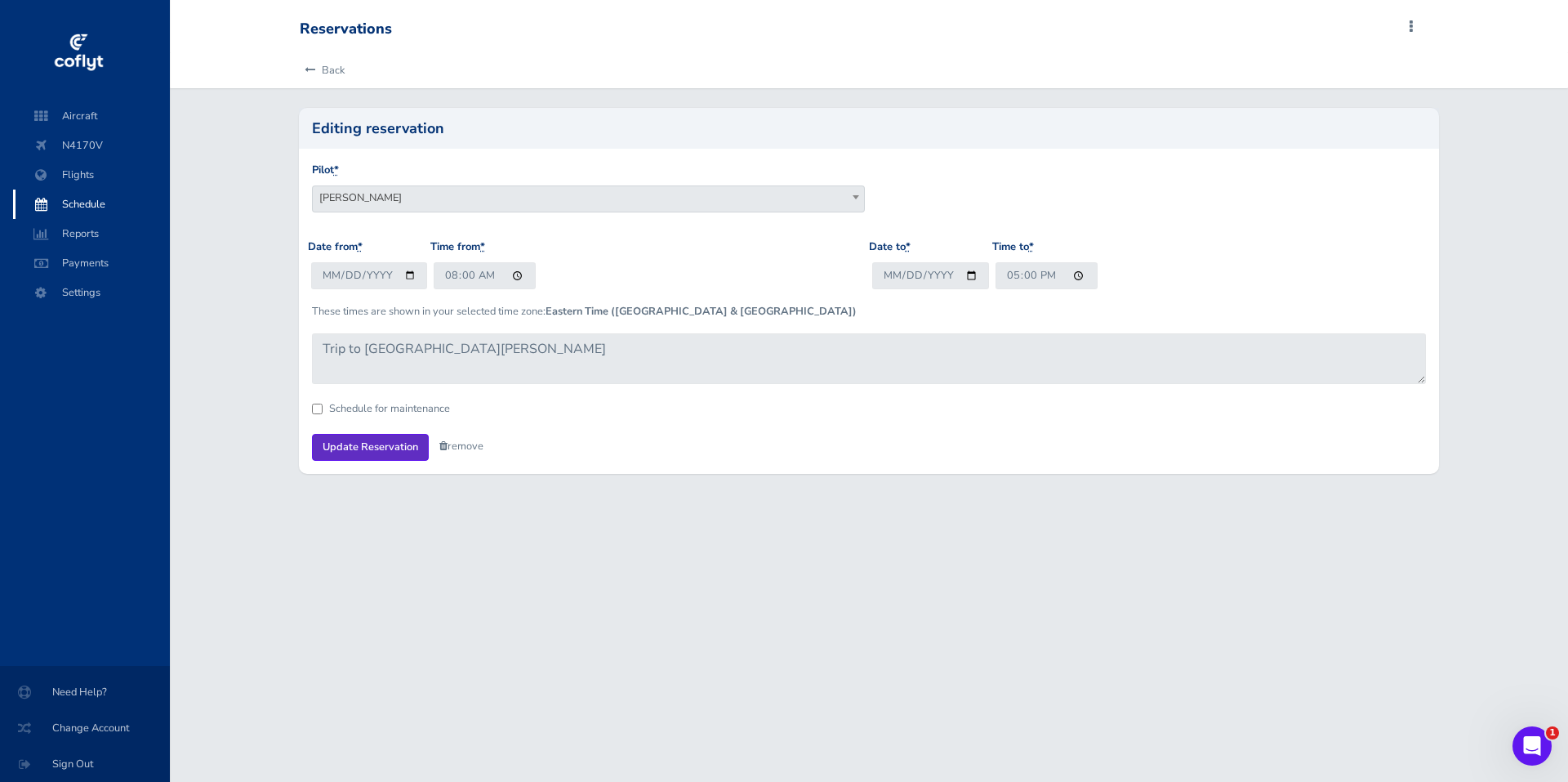
click at [372, 449] on input "Update Reservation" at bounding box center [370, 447] width 116 height 27
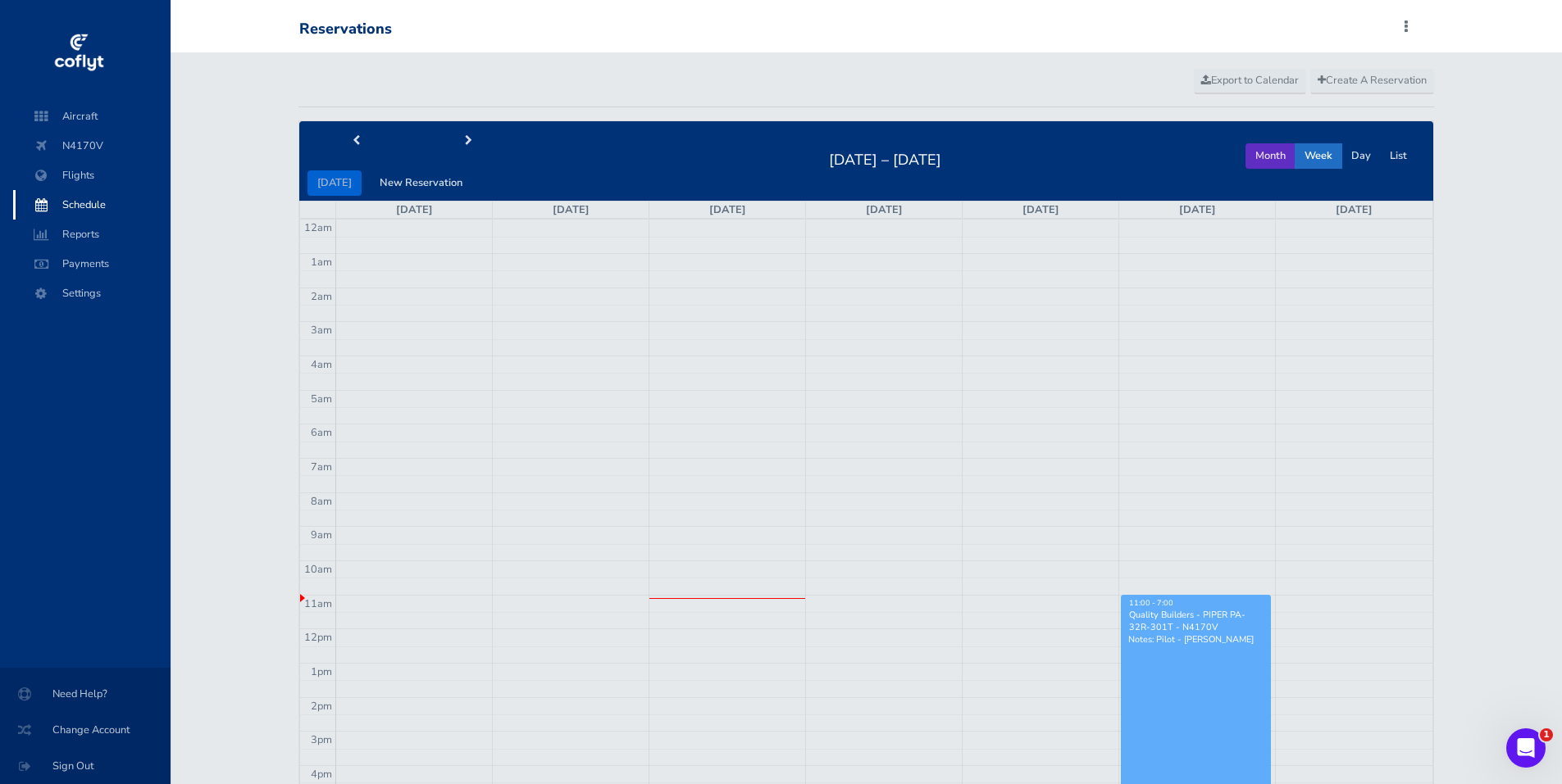
click at [1268, 152] on button "Month" at bounding box center [1271, 156] width 50 height 25
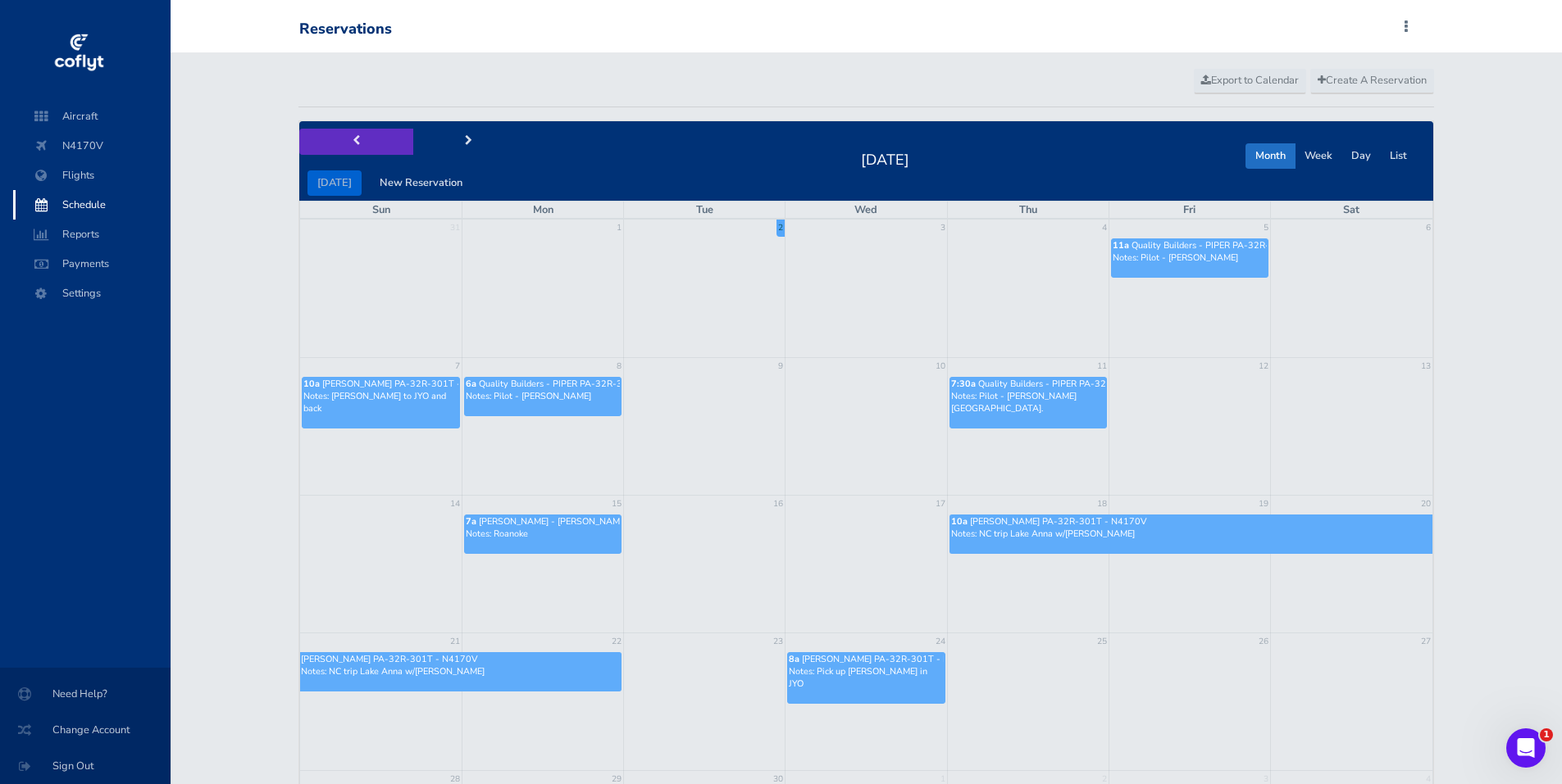
click at [356, 141] on span "prev" at bounding box center [355, 141] width 7 height 11
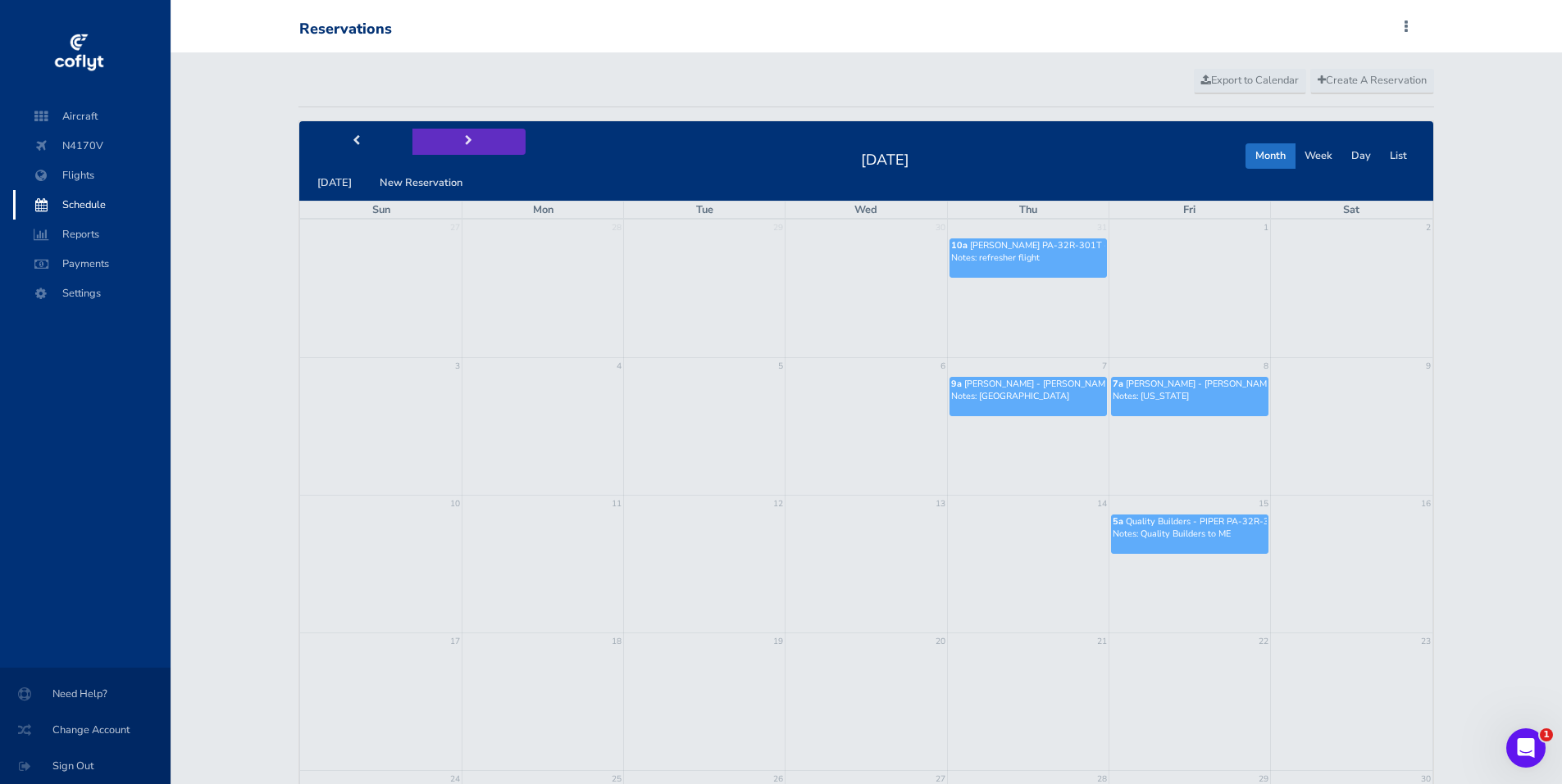
click at [465, 142] on span "next" at bounding box center [468, 141] width 7 height 11
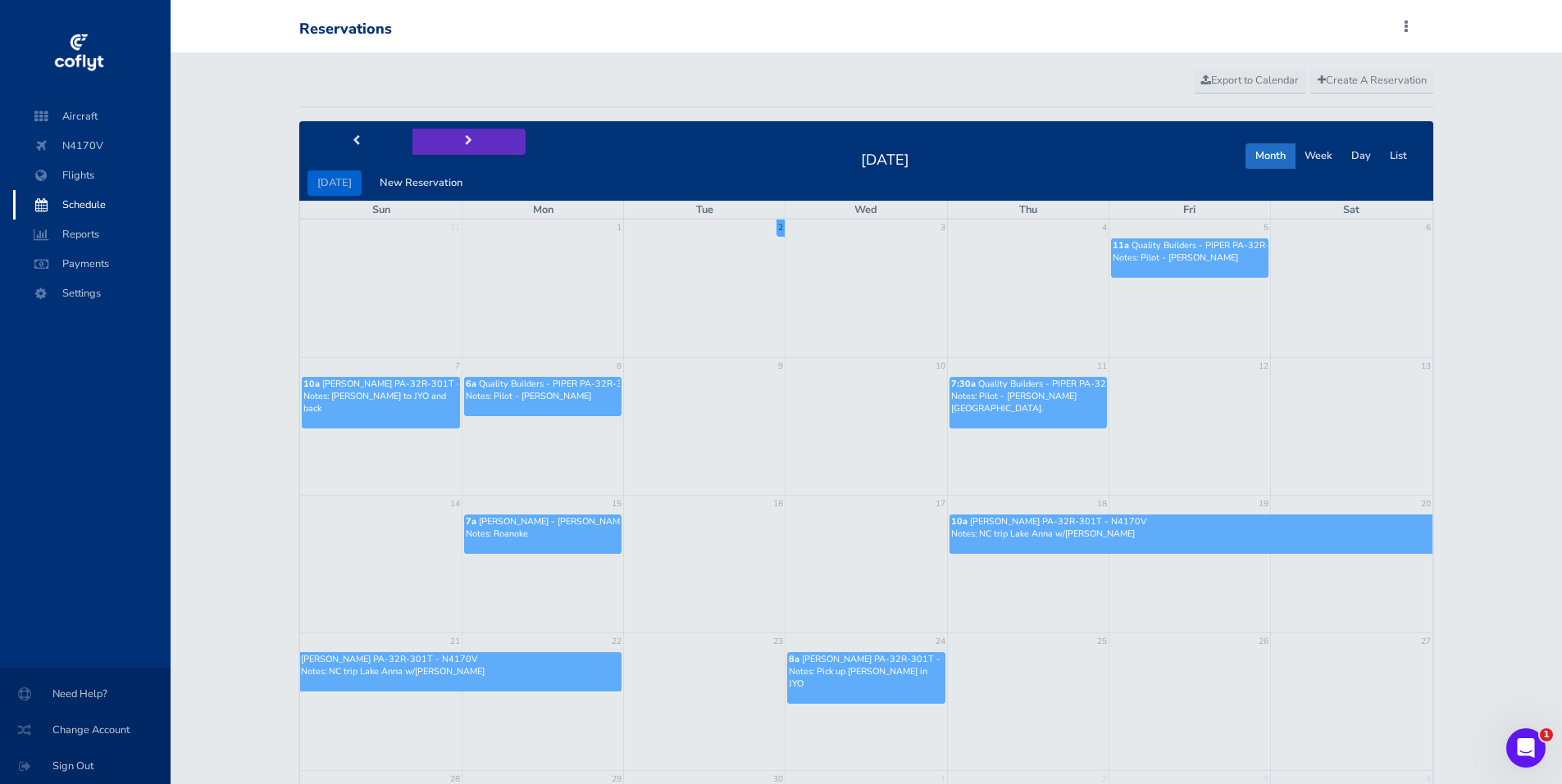
click at [465, 136] on span "next" at bounding box center [468, 141] width 7 height 11
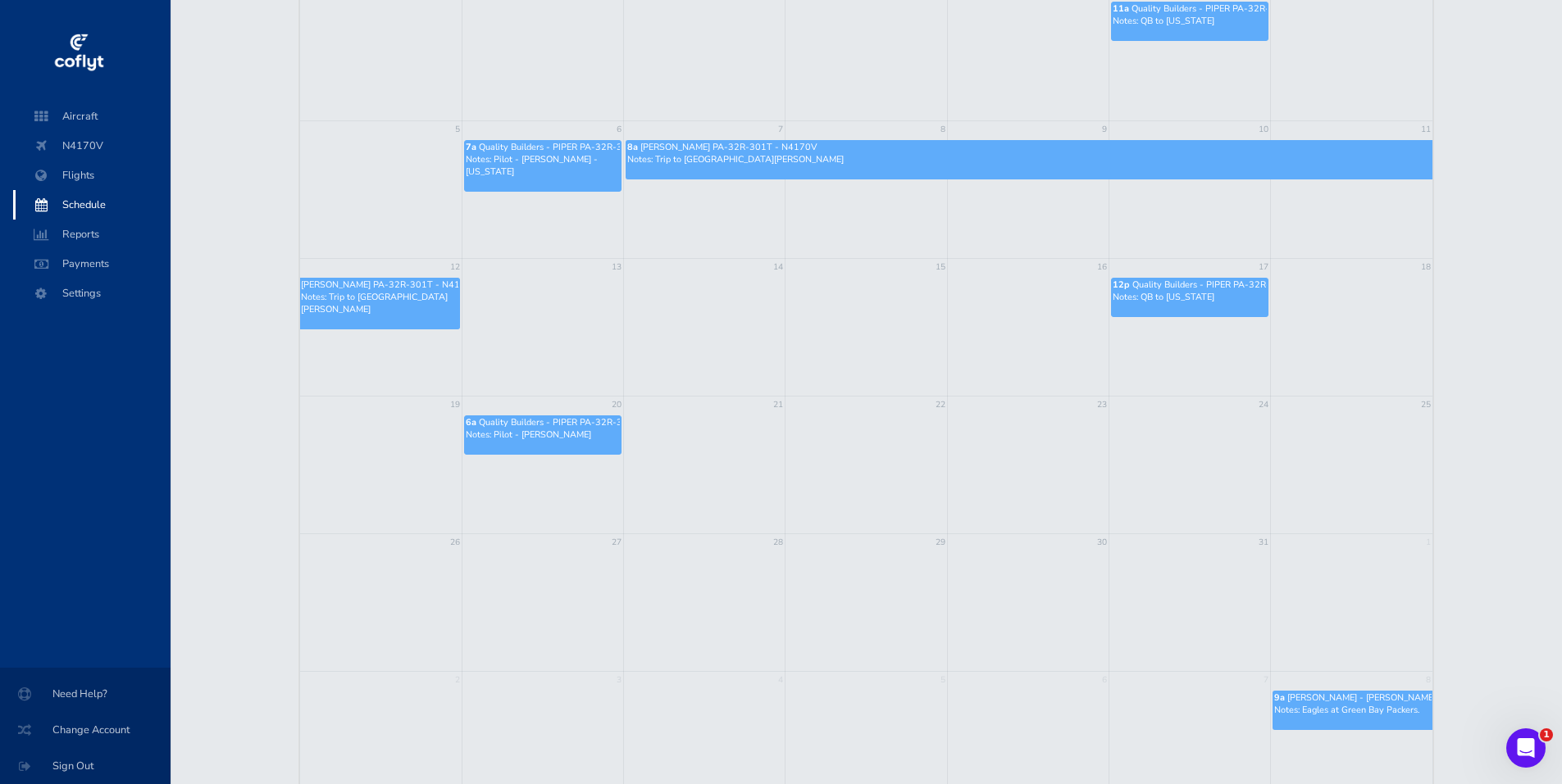
scroll to position [245, 0]
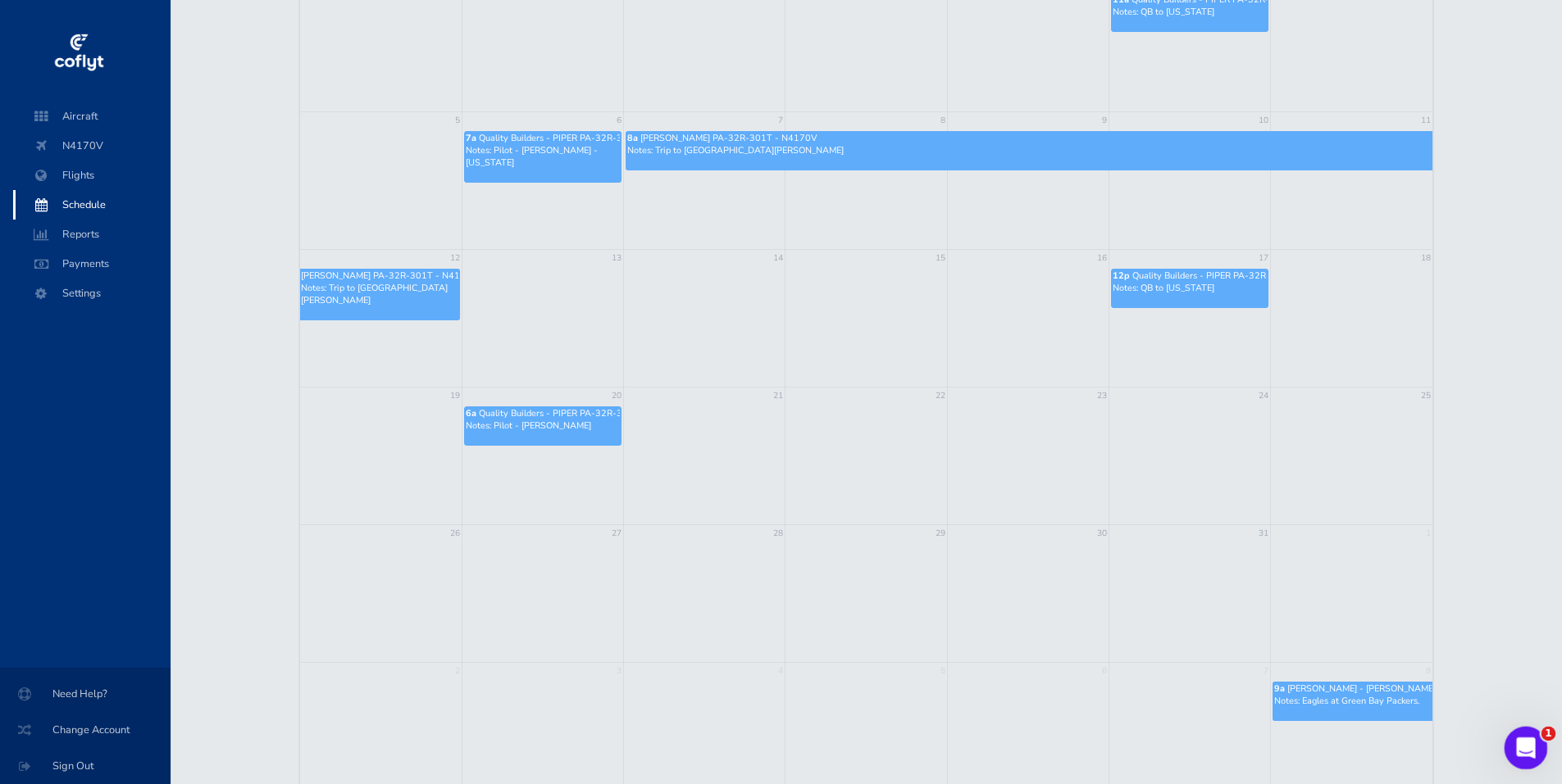
click at [1525, 741] on icon "Open Intercom Messenger" at bounding box center [1523, 745] width 27 height 27
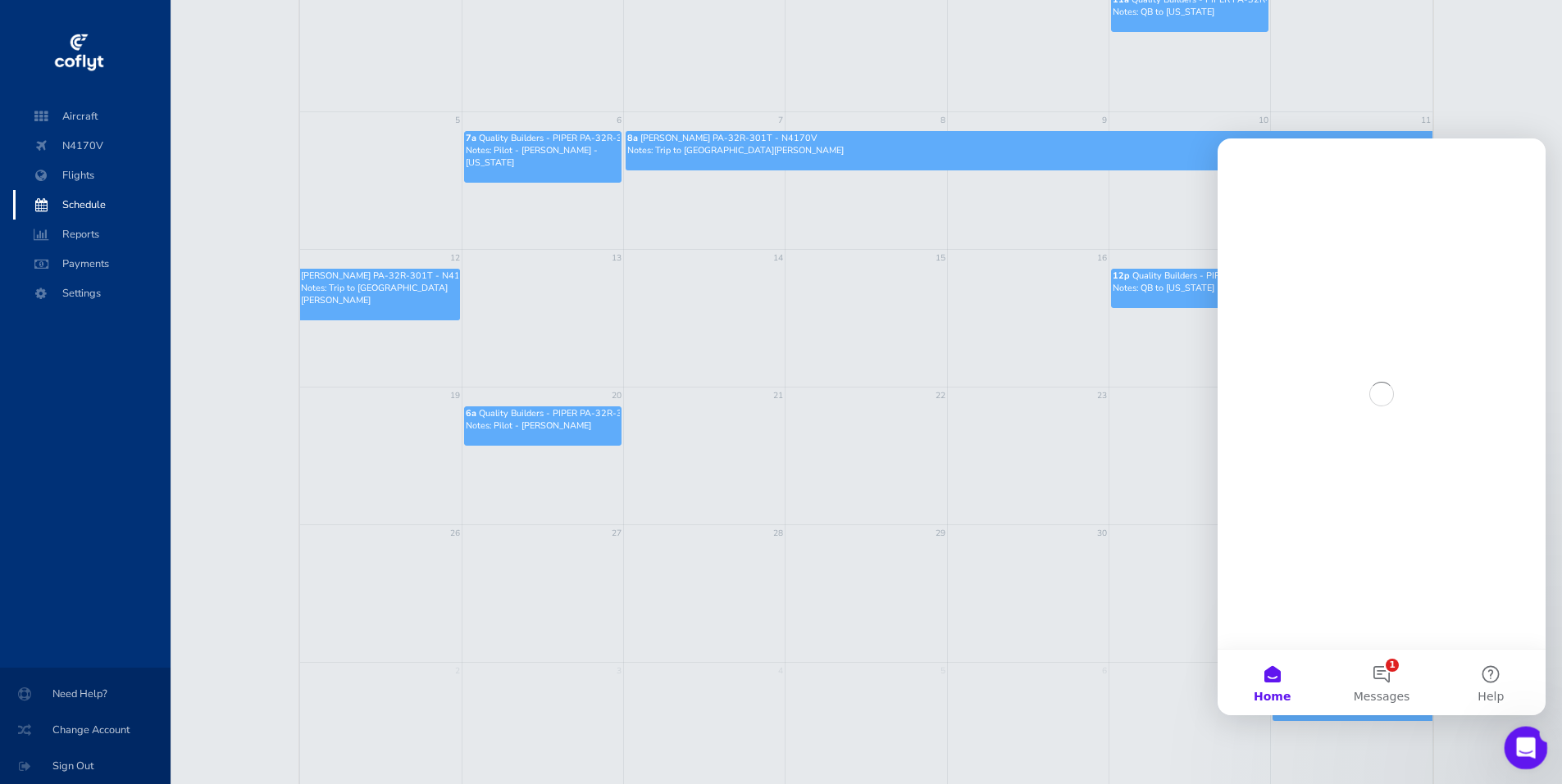
scroll to position [0, 0]
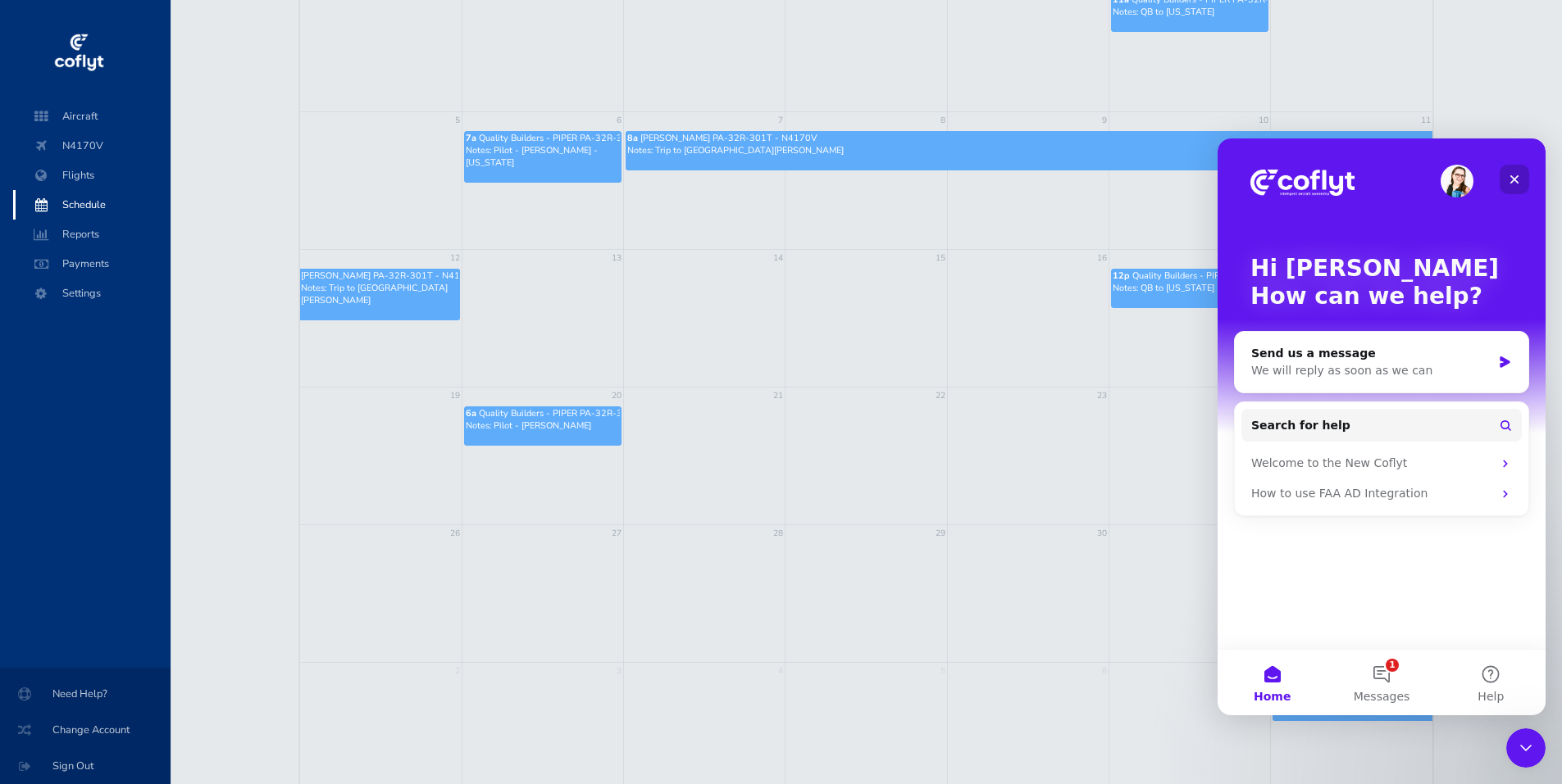
click at [1515, 180] on icon "Close" at bounding box center [1514, 180] width 9 height 9
